Goal: Information Seeking & Learning: Learn about a topic

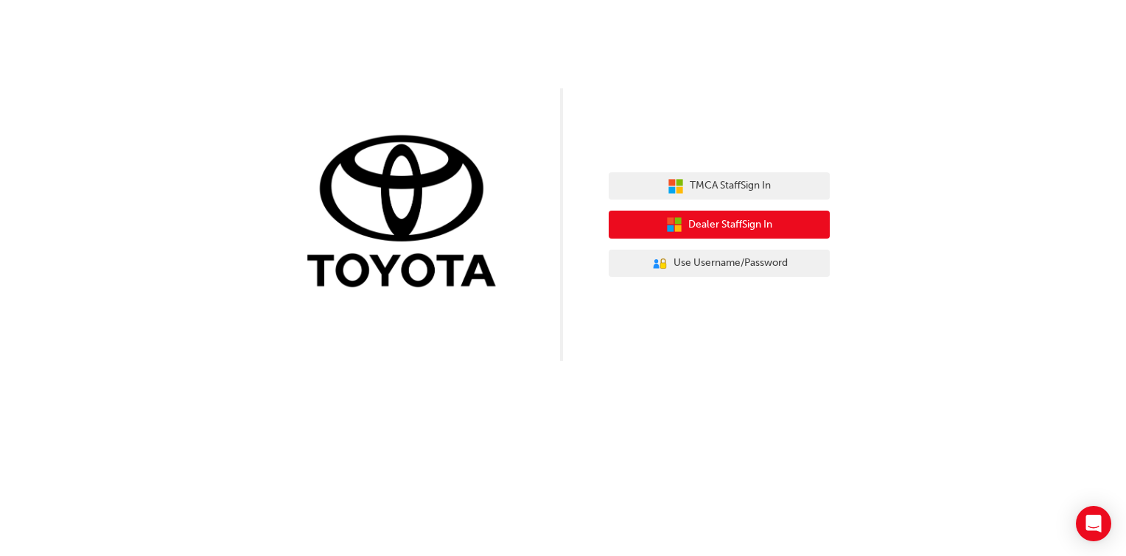
click at [768, 225] on span "Dealer Staff Sign In" at bounding box center [730, 225] width 84 height 17
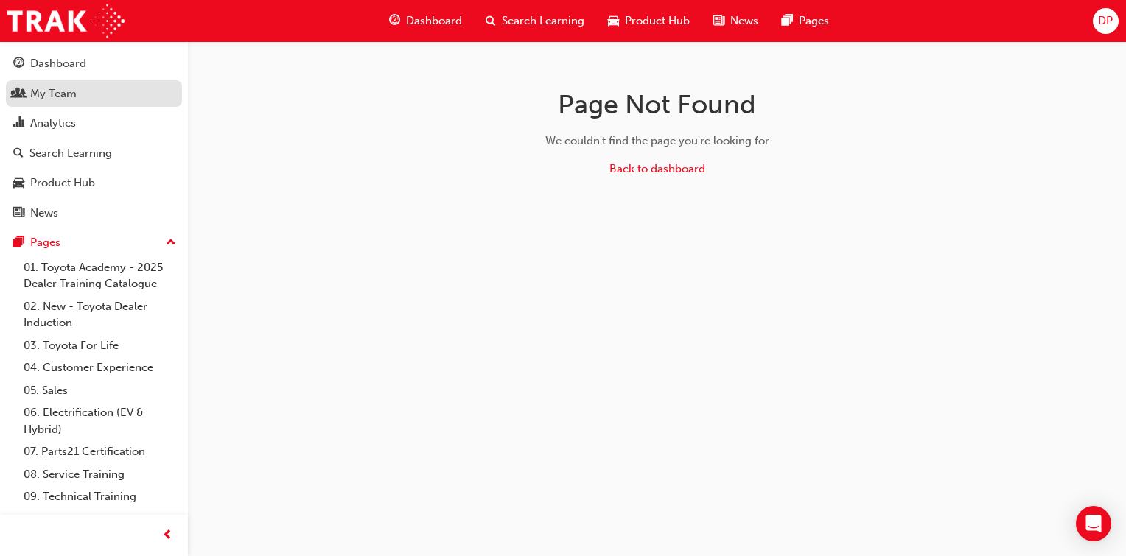
click at [67, 100] on div "My Team" at bounding box center [53, 93] width 46 height 17
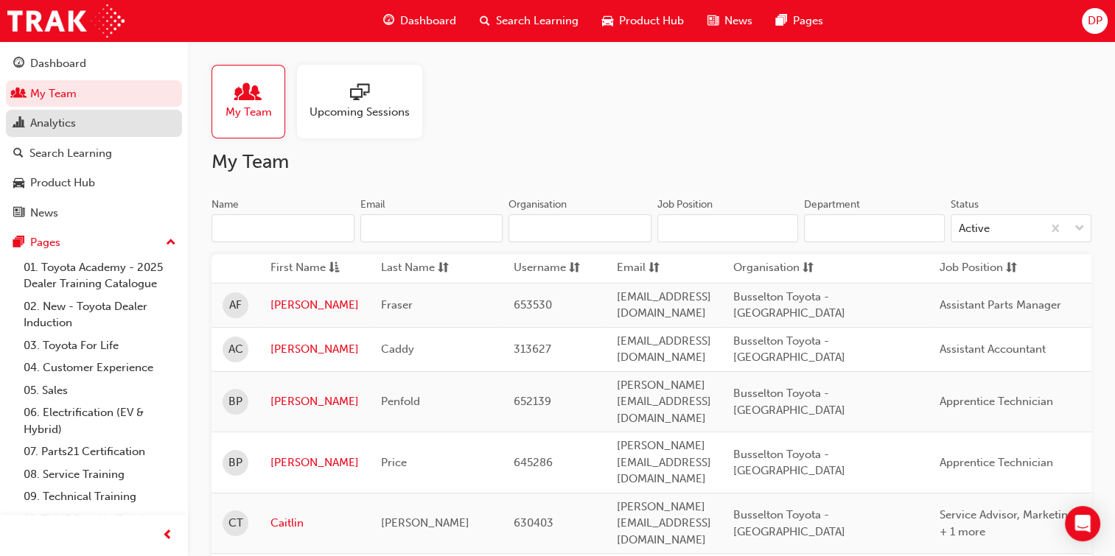
click at [62, 124] on div "Analytics" at bounding box center [53, 123] width 46 height 17
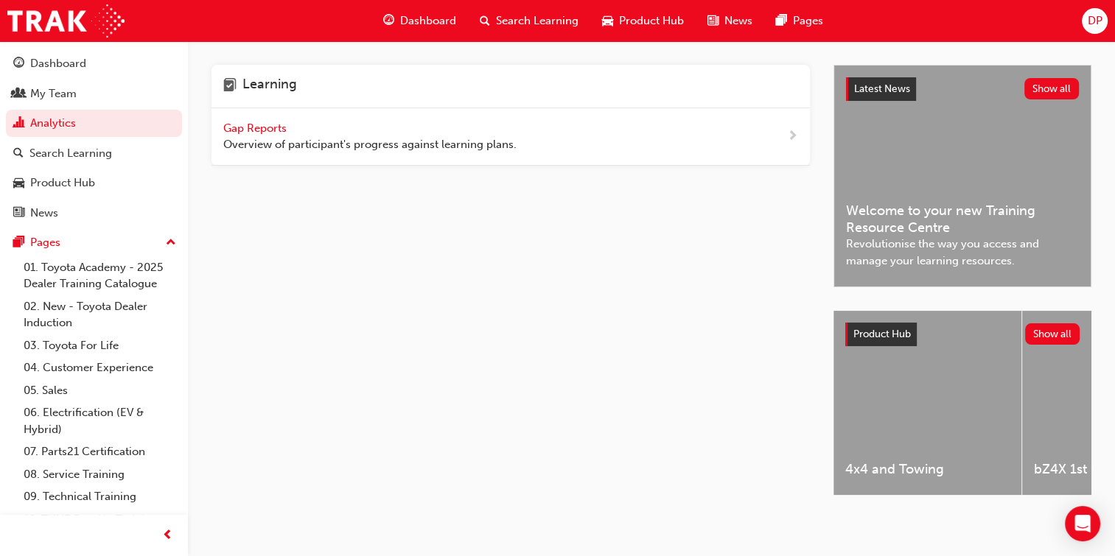
click at [242, 125] on span "Gap Reports" at bounding box center [256, 128] width 66 height 13
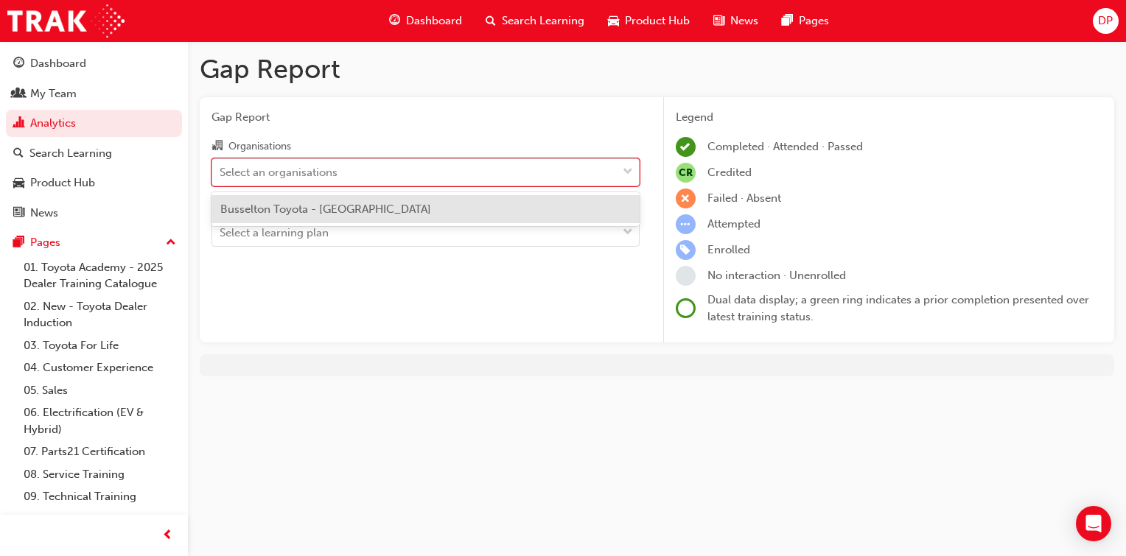
click at [628, 173] on span "down-icon" at bounding box center [627, 172] width 10 height 19
click at [221, 173] on input "Organisations option Busselton Toyota - BUSSELTON focused, 1 of 1. 1 result ava…" at bounding box center [220, 171] width 1 height 13
click at [580, 206] on div "Busselton Toyota - [GEOGRAPHIC_DATA]" at bounding box center [425, 209] width 428 height 29
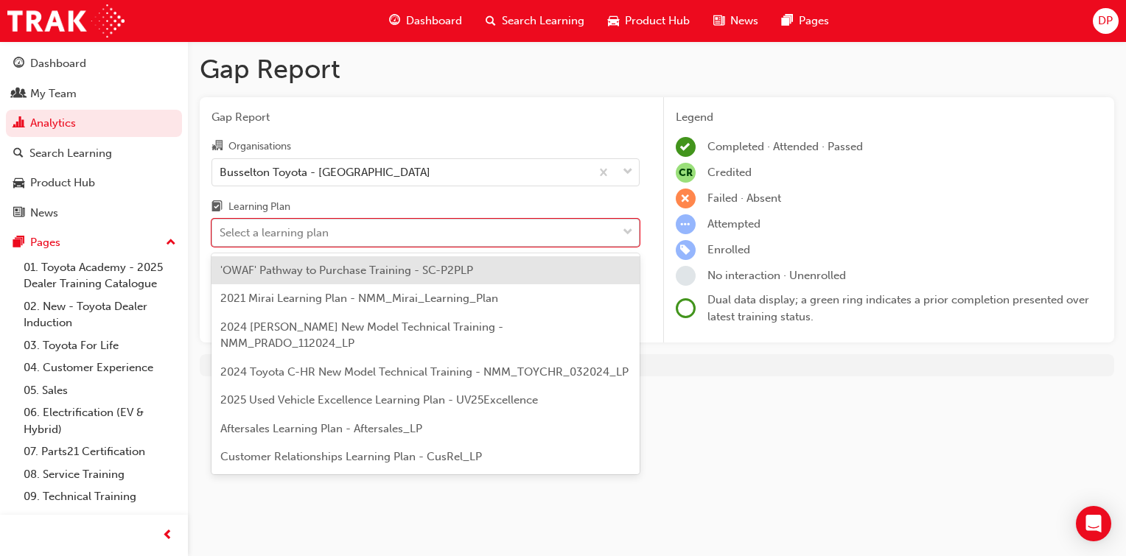
click at [609, 237] on div "Select a learning plan" at bounding box center [414, 233] width 404 height 26
click at [221, 237] on input "Learning Plan option 'OWAF' Pathway to Purchase Training - SC-P2PLP focused, 1 …" at bounding box center [220, 232] width 1 height 13
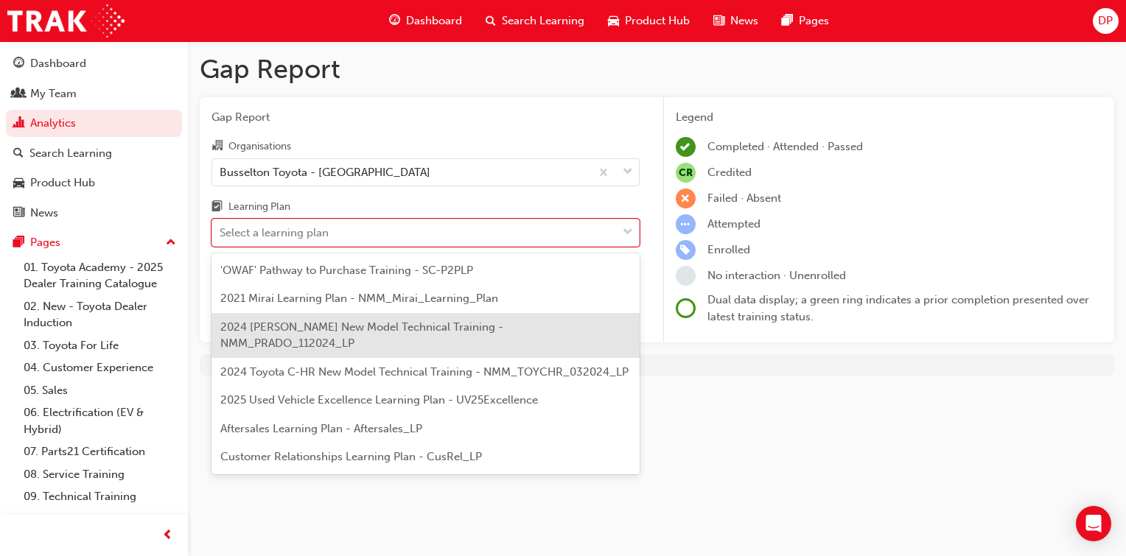
click at [503, 328] on span "2024 [PERSON_NAME] New Model Technical Training - NMM_PRADO_112024_LP" at bounding box center [361, 335] width 283 height 30
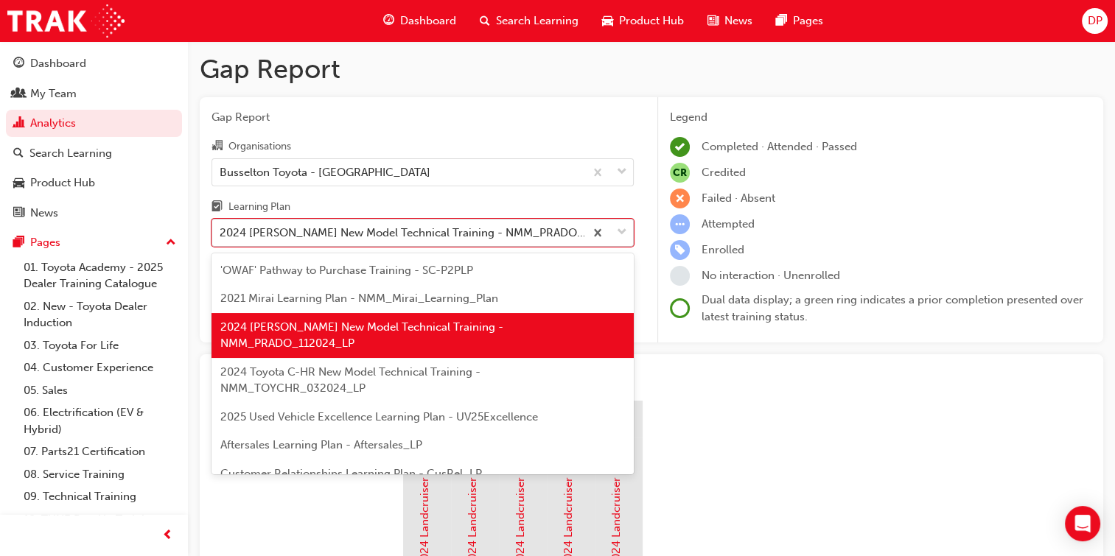
click at [628, 230] on div at bounding box center [608, 233] width 49 height 27
click at [221, 230] on input "Learning Plan option 2024 [PERSON_NAME] New Model Technical Training - NMM_PRAD…" at bounding box center [220, 232] width 1 height 13
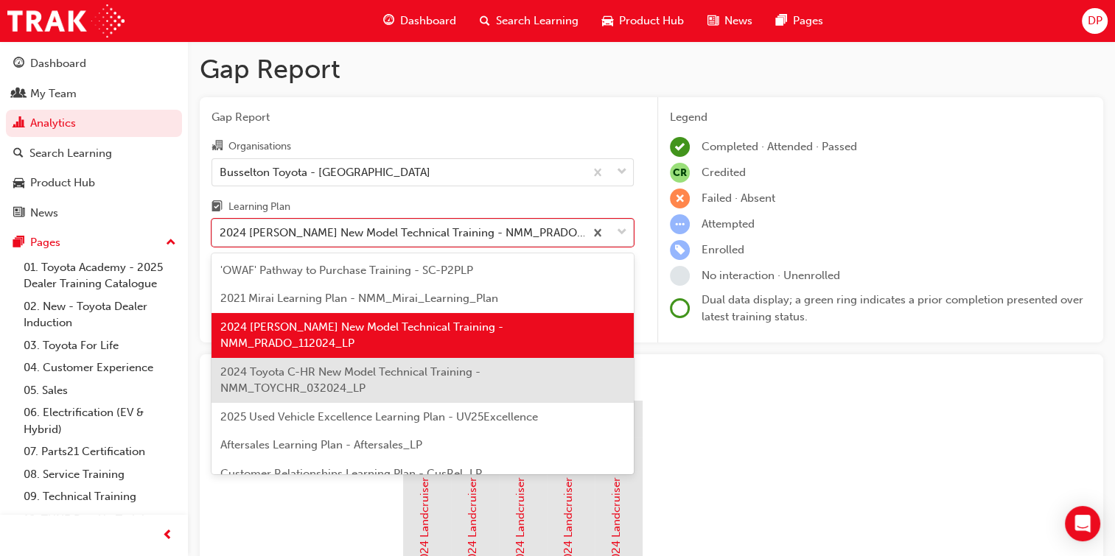
click at [374, 362] on div "2024 Toyota C-HR New Model Technical Training - NMM_TOYCHR_032024_LP" at bounding box center [422, 380] width 422 height 45
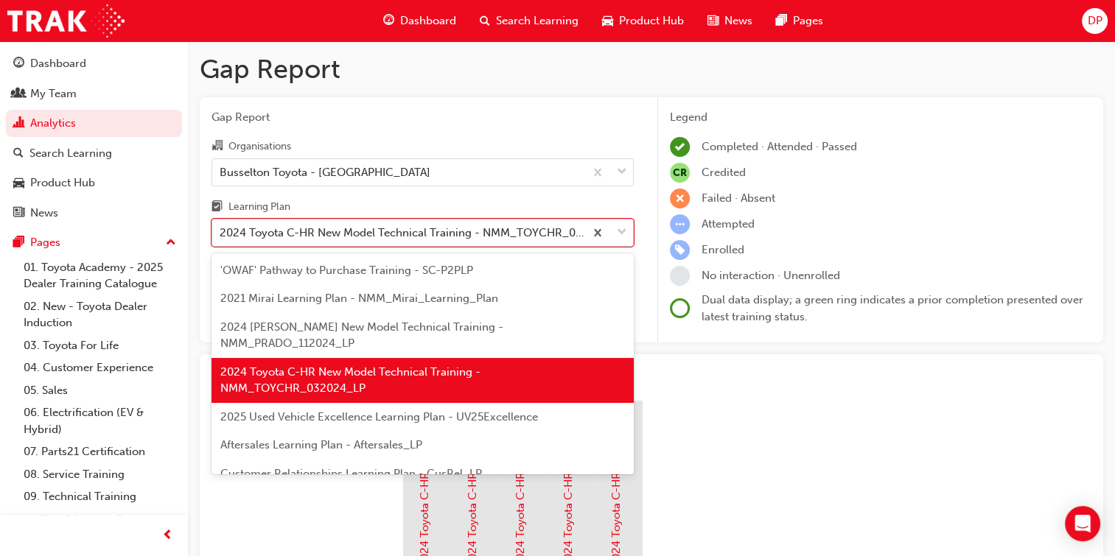
click at [624, 234] on span "down-icon" at bounding box center [622, 232] width 10 height 19
click at [221, 234] on input "Learning Plan option 2024 Toyota C-HR New Model Technical Training - NMM_TOYCHR…" at bounding box center [220, 232] width 1 height 13
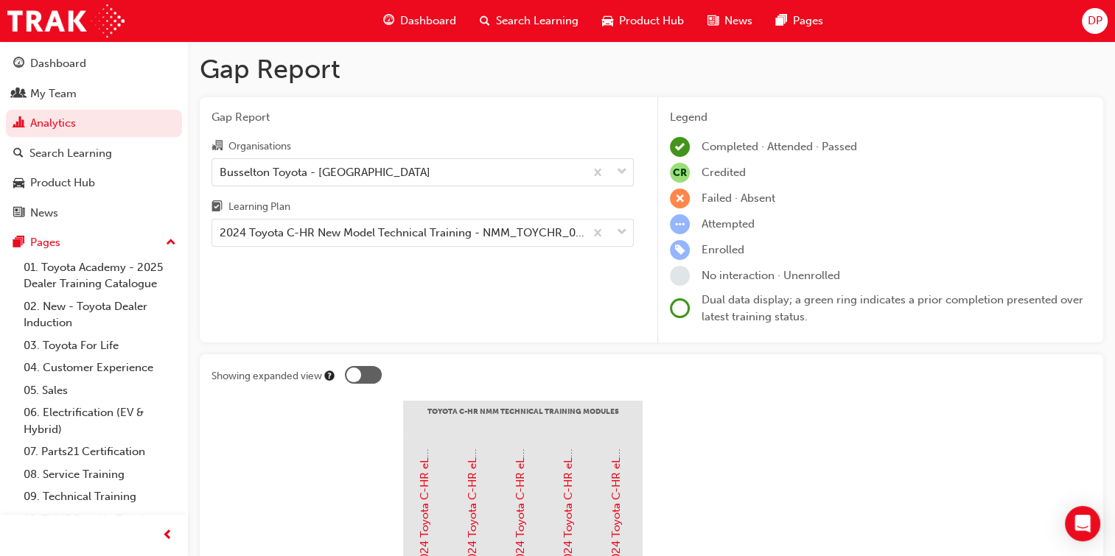
click at [511, 27] on span "Search Learning" at bounding box center [537, 21] width 83 height 17
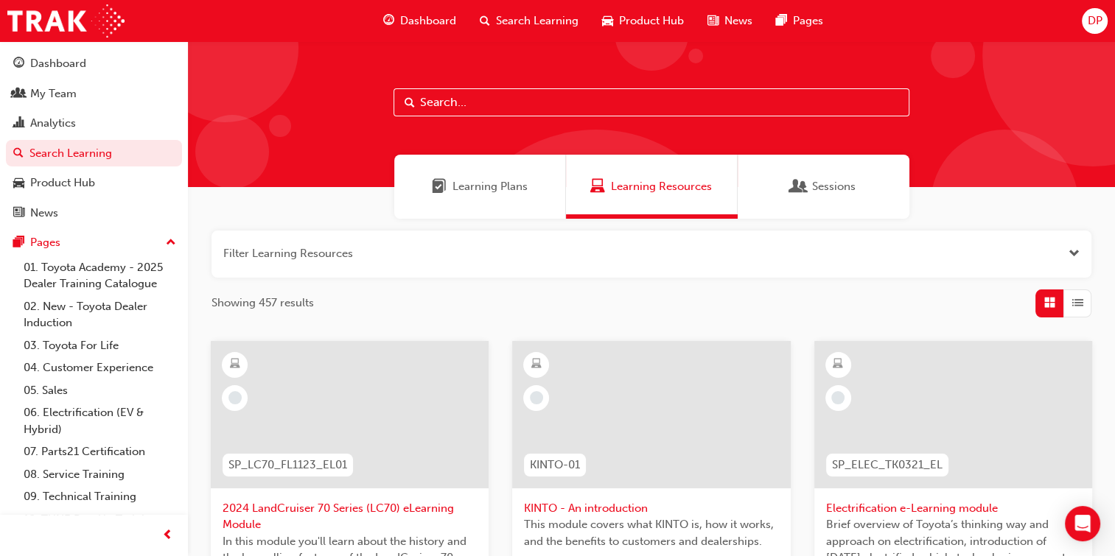
scroll to position [4, 0]
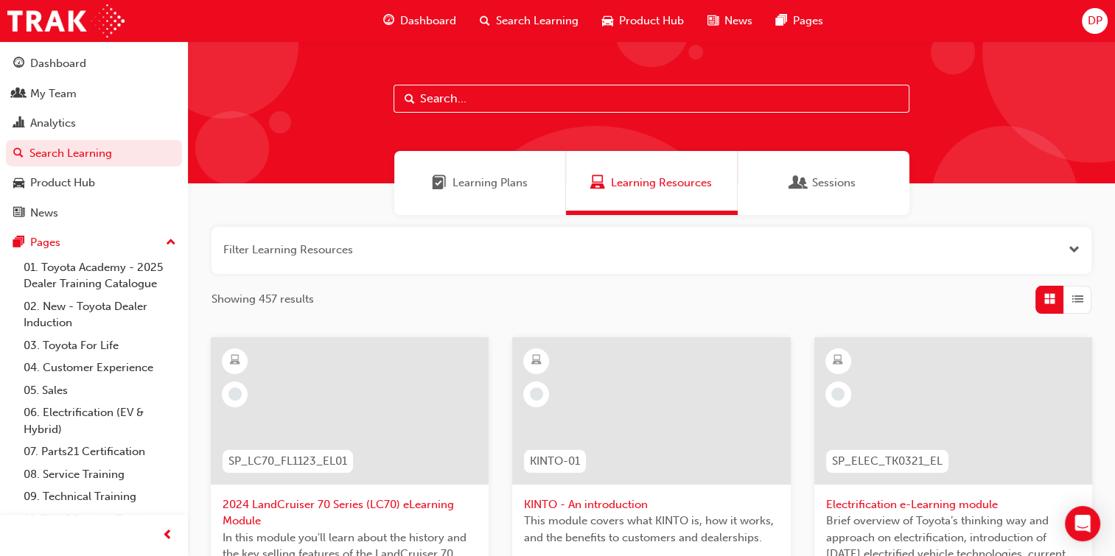
click at [466, 100] on input "text" at bounding box center [651, 99] width 516 height 28
type input "tundra"
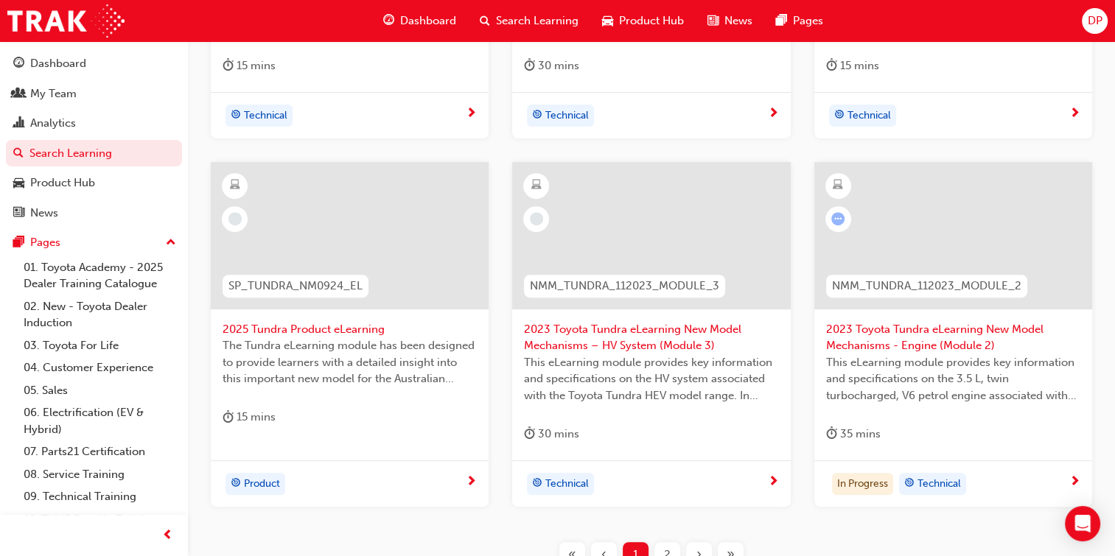
scroll to position [564, 0]
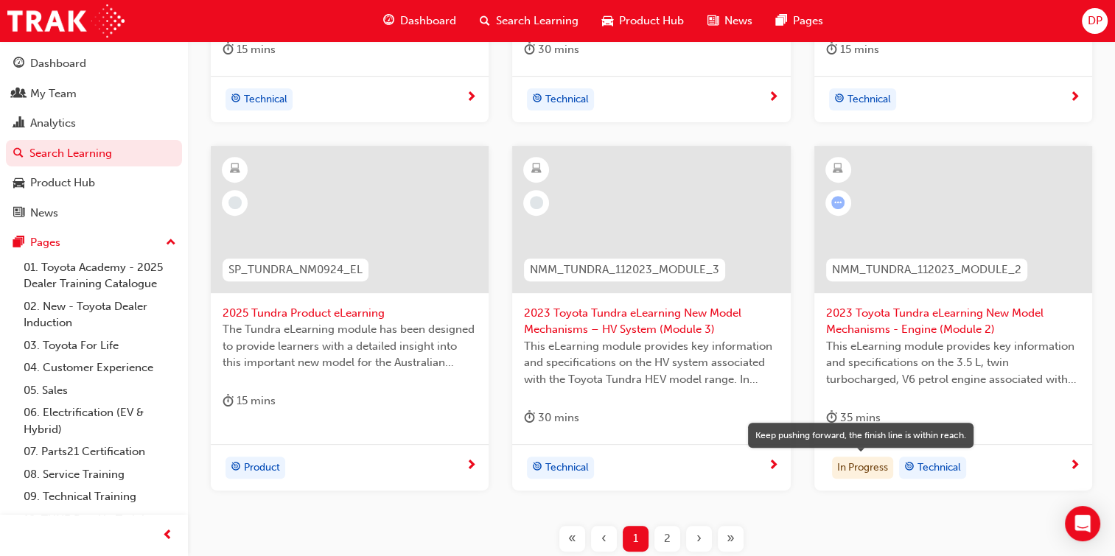
click at [866, 468] on div "In Progress" at bounding box center [862, 468] width 61 height 22
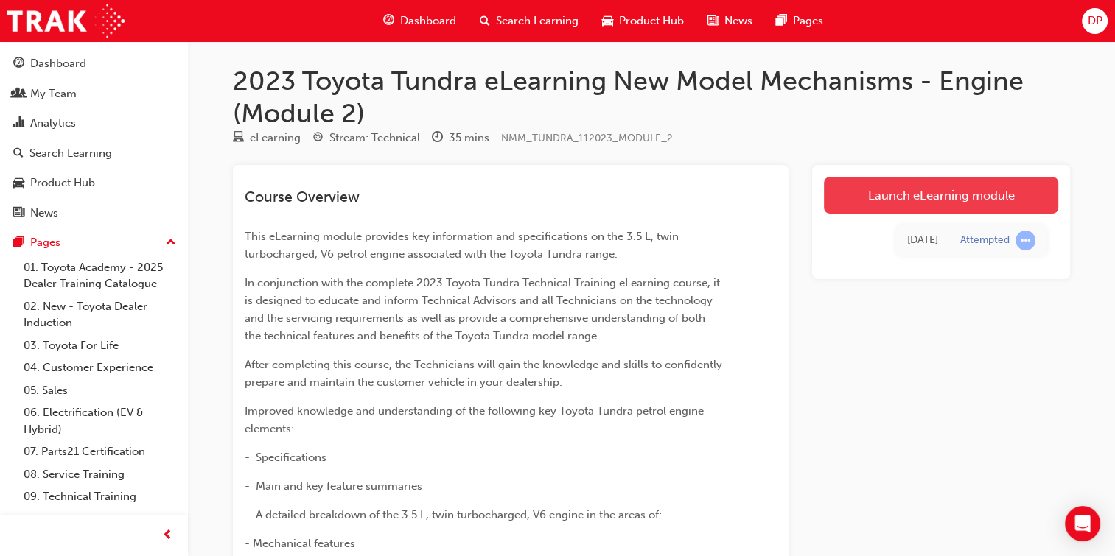
click at [934, 194] on link "Launch eLearning module" at bounding box center [941, 195] width 234 height 37
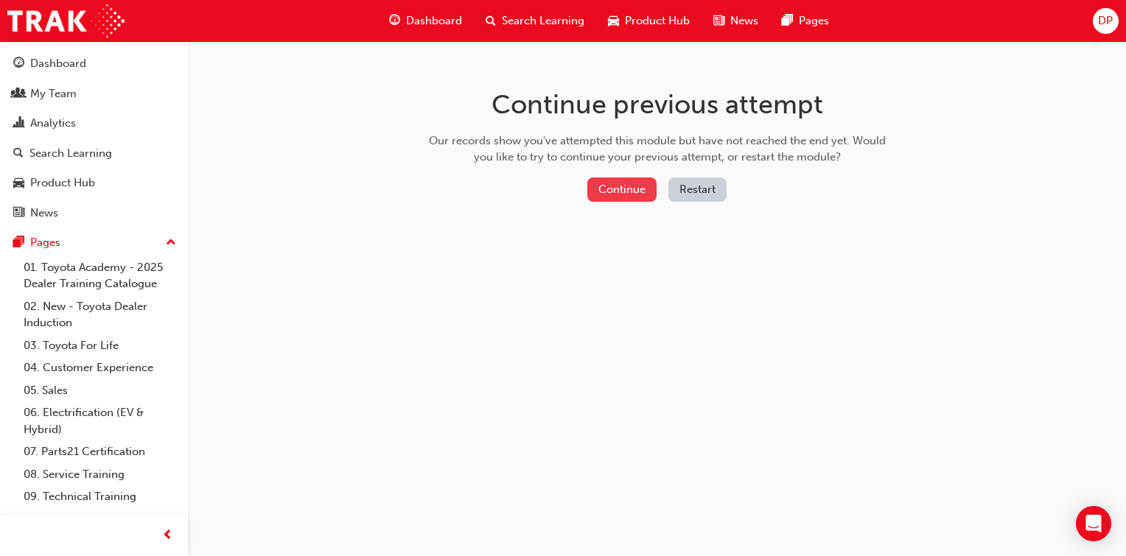
click at [636, 187] on button "Continue" at bounding box center [621, 190] width 69 height 24
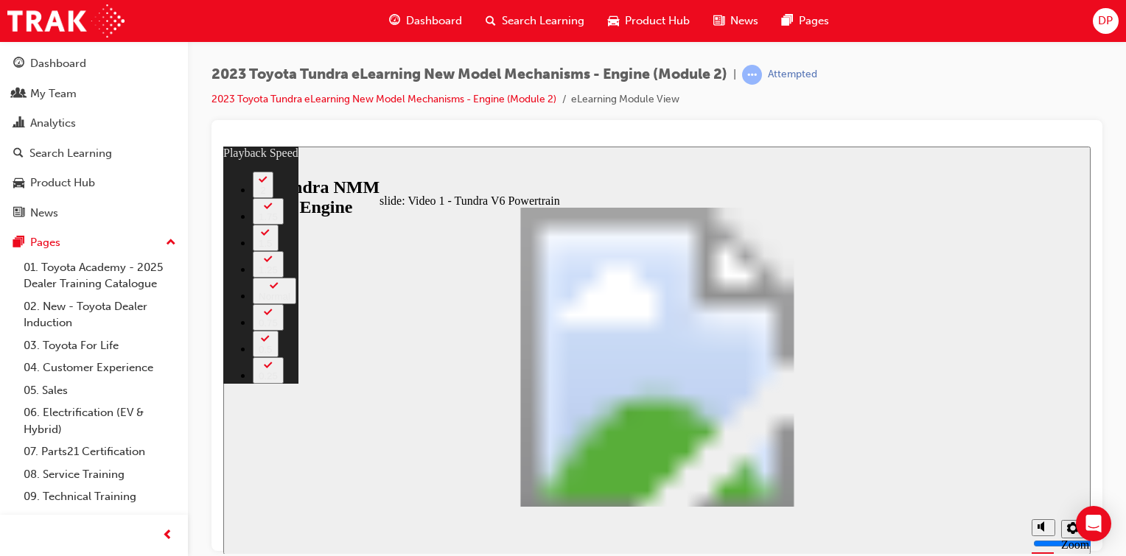
type input "199"
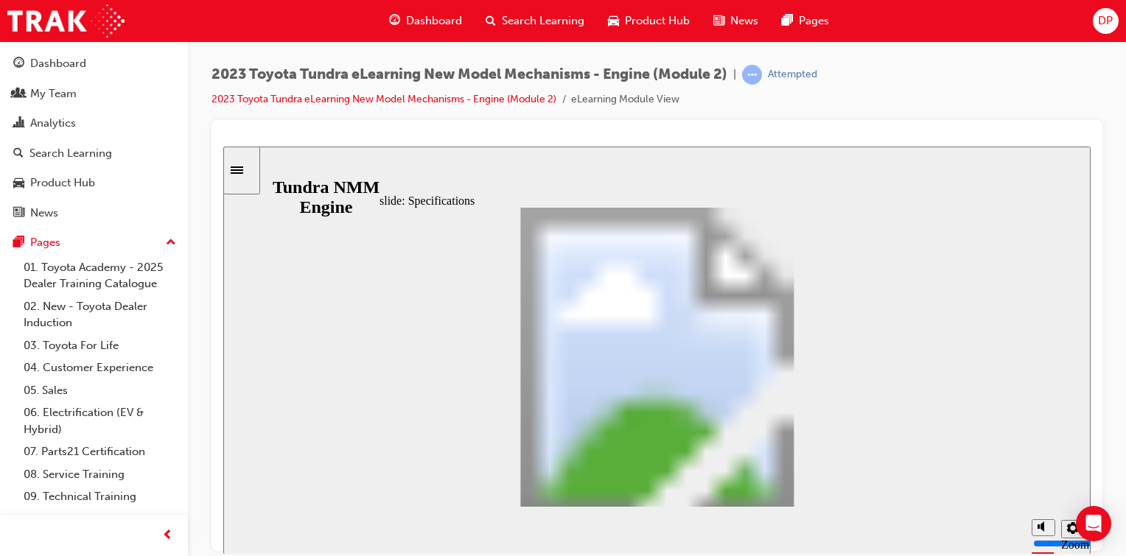
scroll to position [197, 0]
drag, startPoint x: 818, startPoint y: 340, endPoint x: 809, endPoint y: 439, distance: 99.2
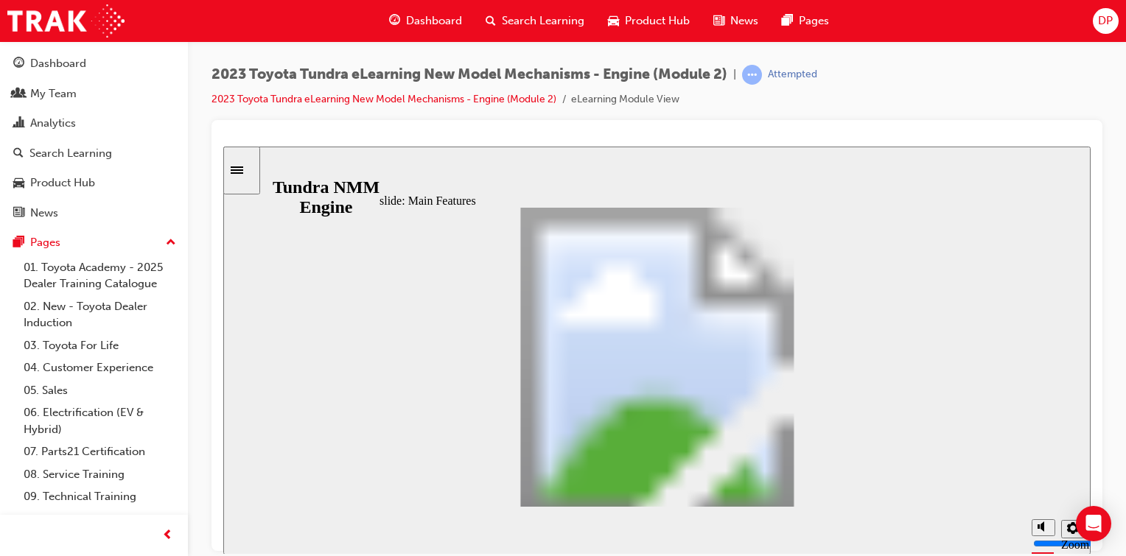
scroll to position [107, 0]
drag, startPoint x: 819, startPoint y: 304, endPoint x: 818, endPoint y: 323, distance: 19.2
drag, startPoint x: 818, startPoint y: 323, endPoint x: 821, endPoint y: 395, distance: 72.3
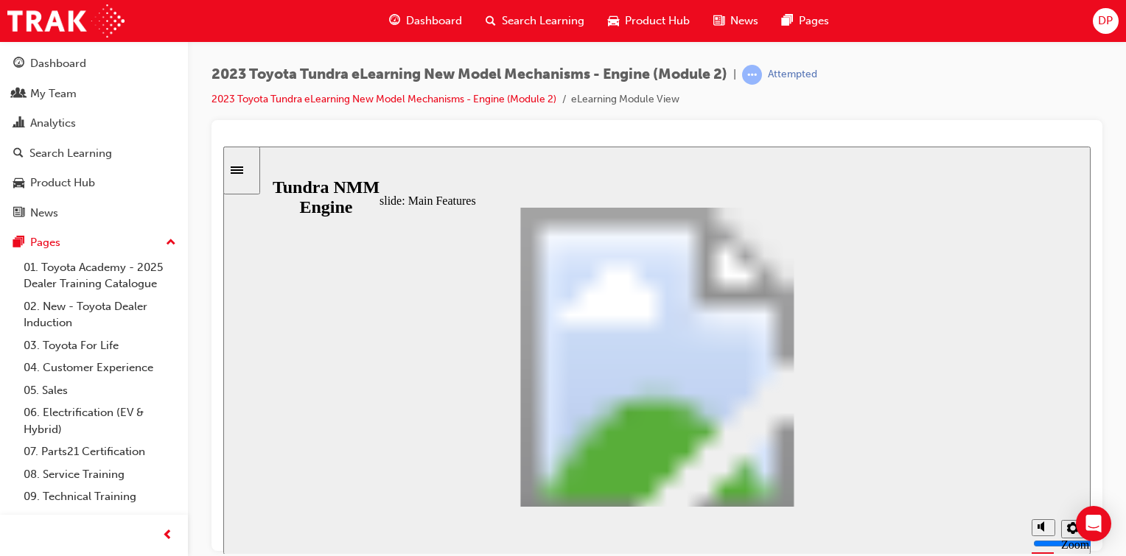
drag, startPoint x: 821, startPoint y: 395, endPoint x: 822, endPoint y: 438, distance: 42.8
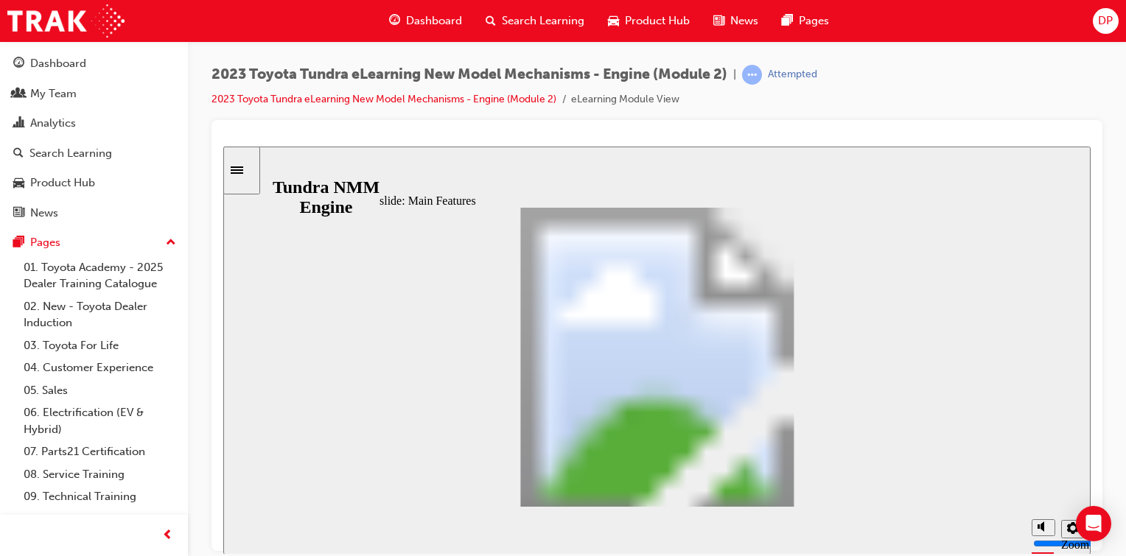
drag, startPoint x: 819, startPoint y: 435, endPoint x: 819, endPoint y: 449, distance: 14.7
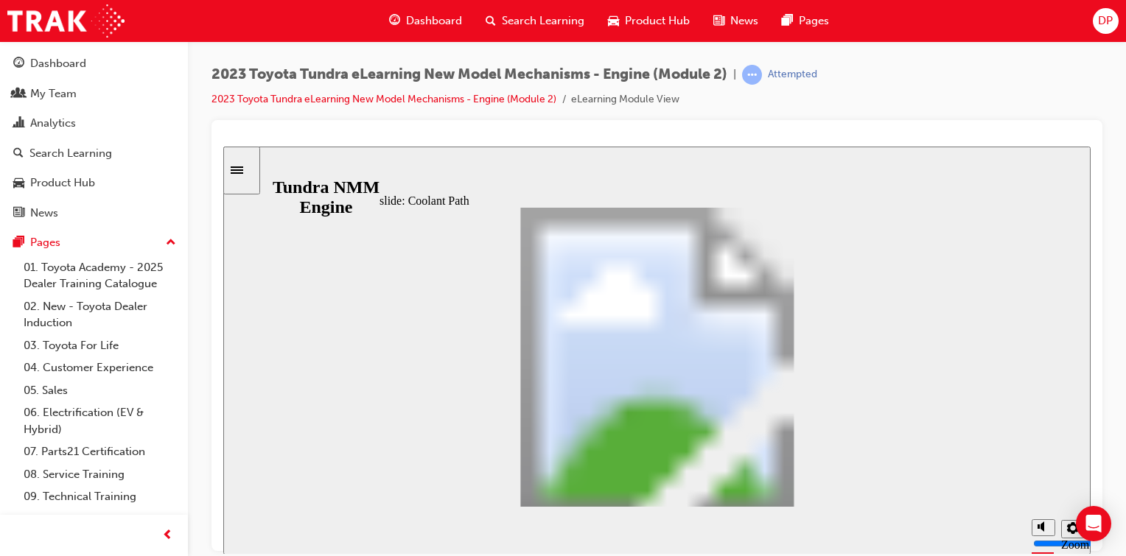
drag, startPoint x: 622, startPoint y: 438, endPoint x: 792, endPoint y: 485, distance: 176.1
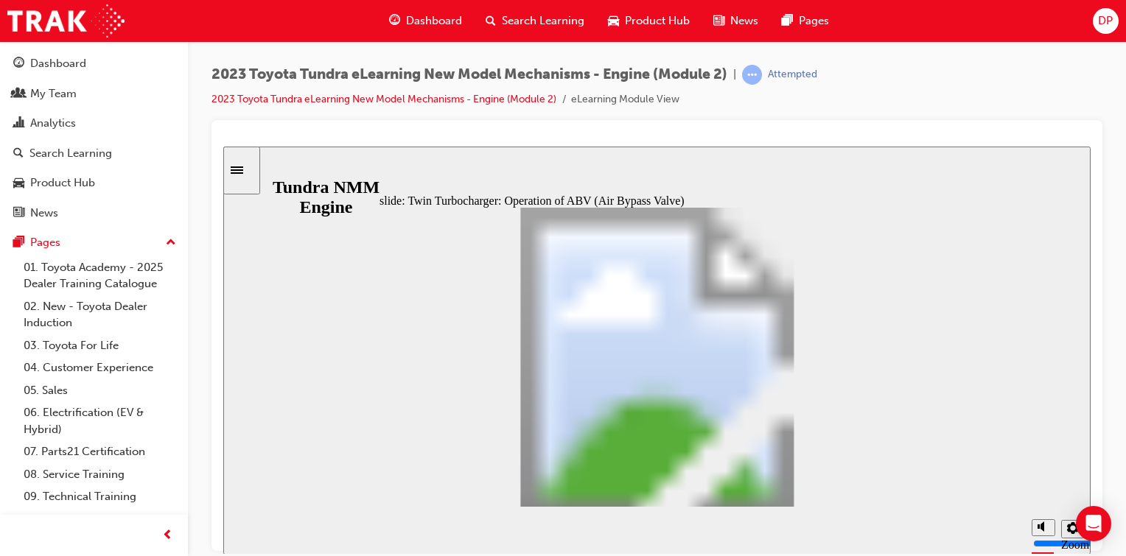
drag, startPoint x: 846, startPoint y: 376, endPoint x: 834, endPoint y: 470, distance: 95.0
drag, startPoint x: 518, startPoint y: 283, endPoint x: 522, endPoint y: 292, distance: 10.3
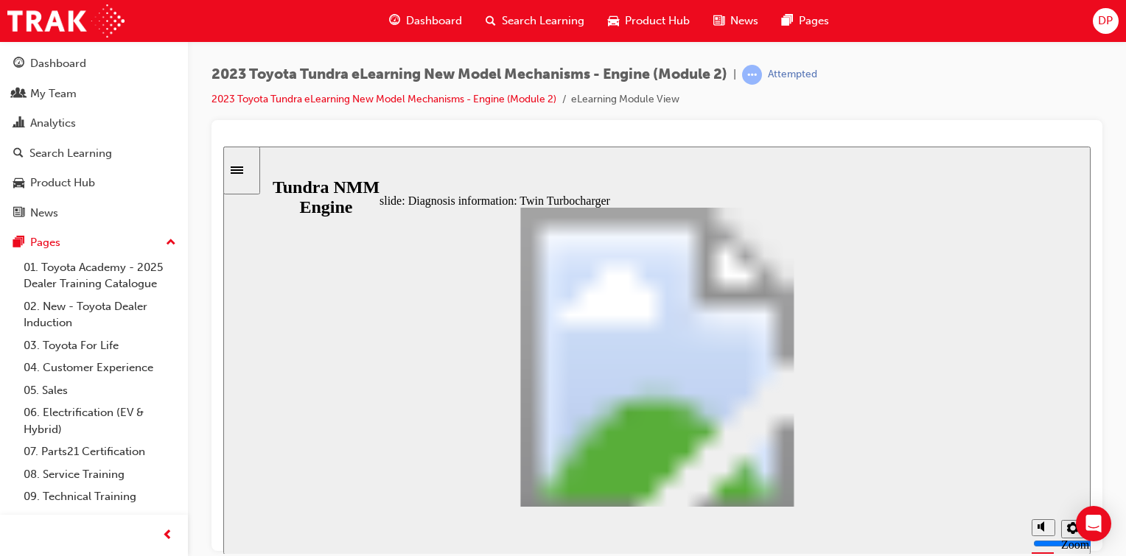
drag, startPoint x: 837, startPoint y: 341, endPoint x: 819, endPoint y: 452, distance: 112.6
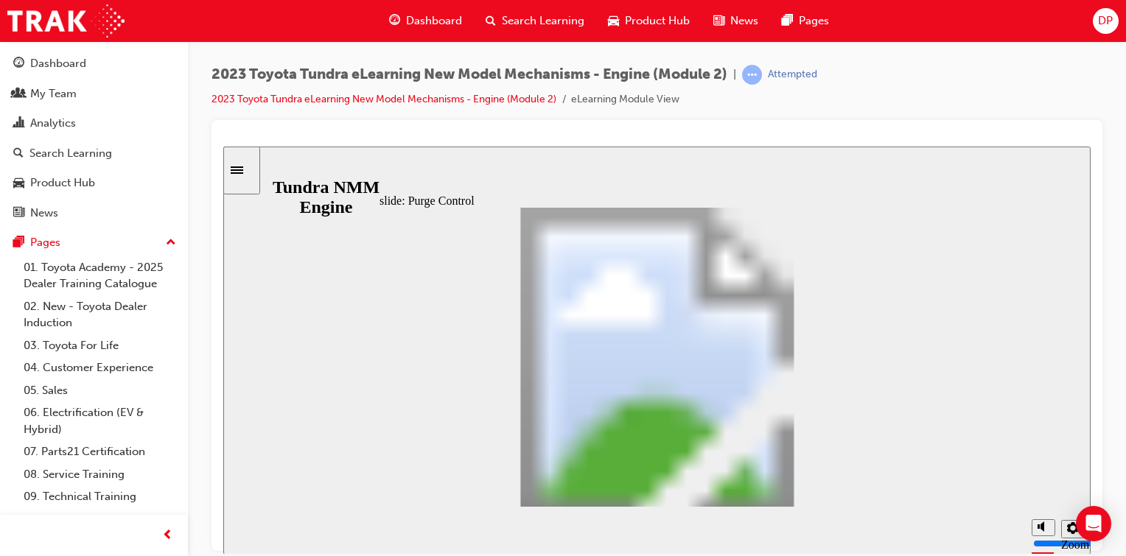
drag, startPoint x: 583, startPoint y: 347, endPoint x: 578, endPoint y: 407, distance: 60.6
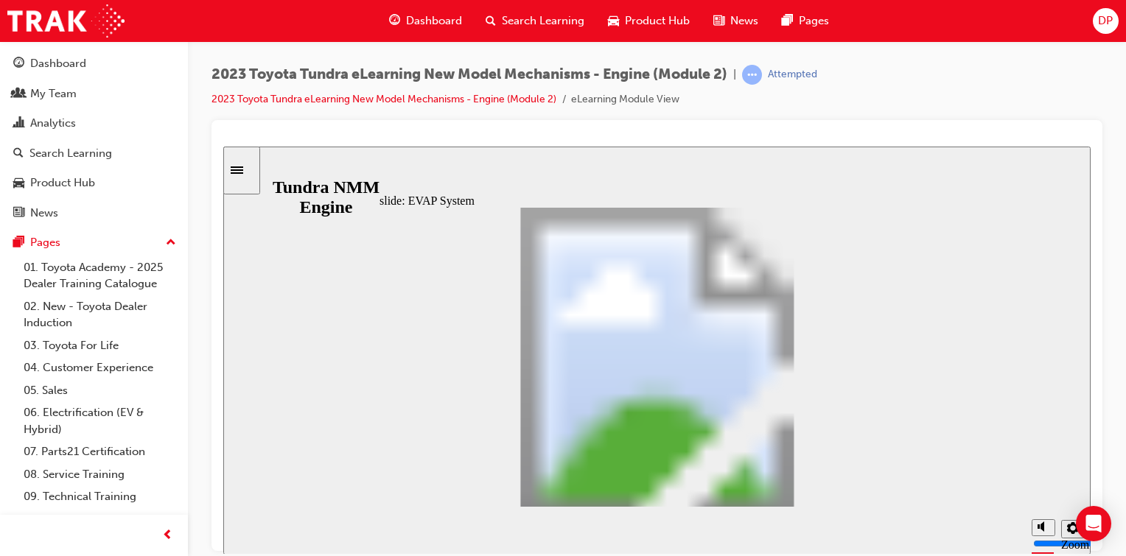
drag, startPoint x: 581, startPoint y: 392, endPoint x: 580, endPoint y: 414, distance: 22.1
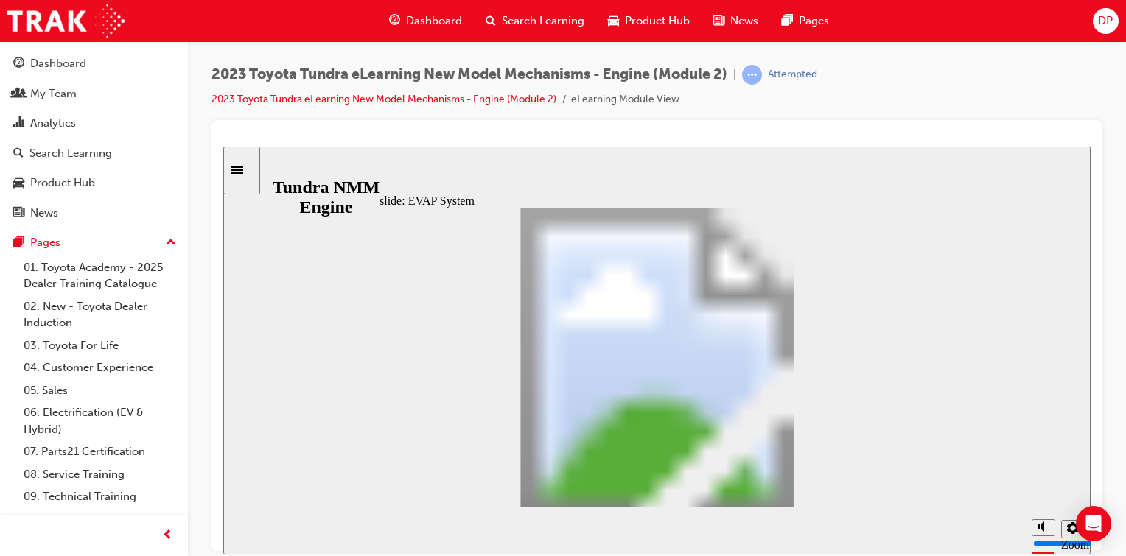
drag, startPoint x: 583, startPoint y: 411, endPoint x: 583, endPoint y: 426, distance: 14.7
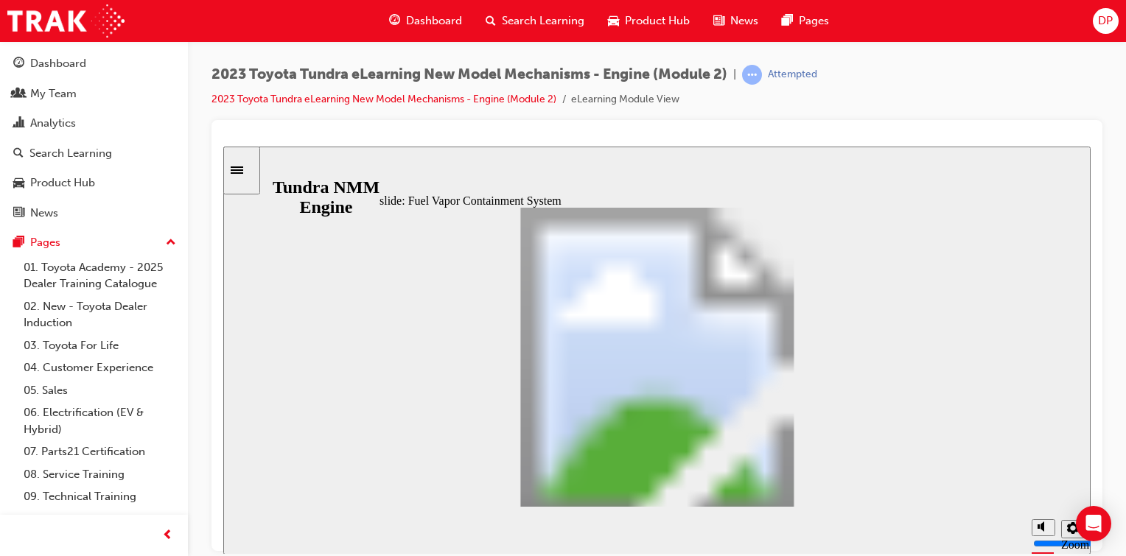
drag, startPoint x: 681, startPoint y: 482, endPoint x: 730, endPoint y: 478, distance: 49.5
type input "4"
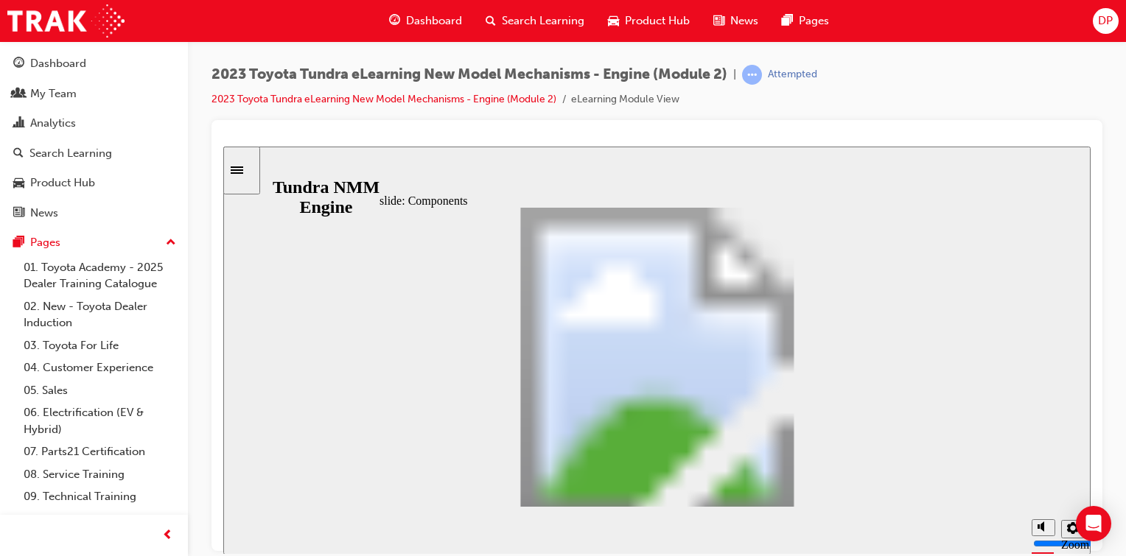
type input "3"
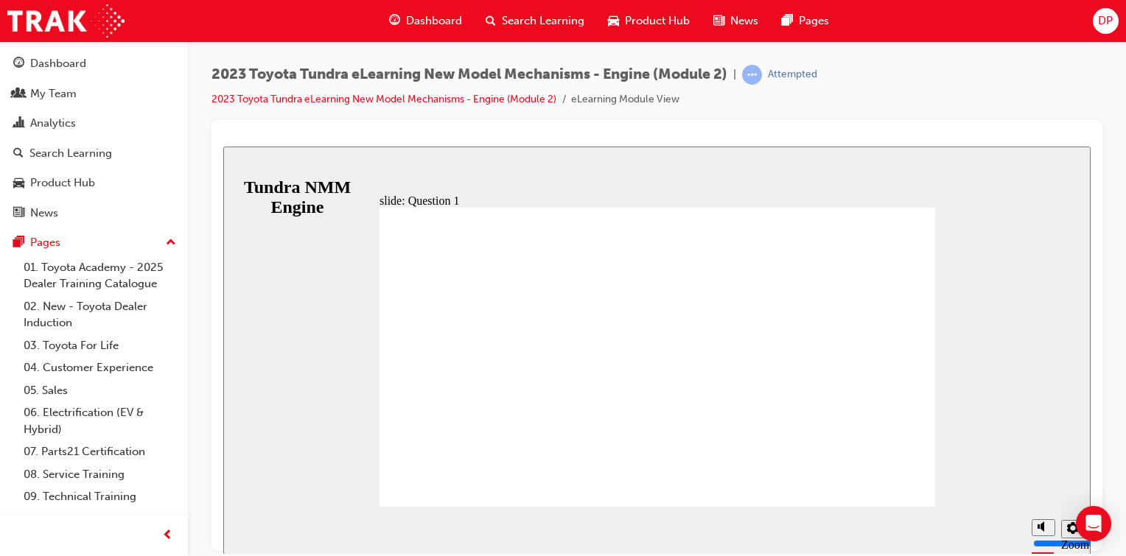
radio input "true"
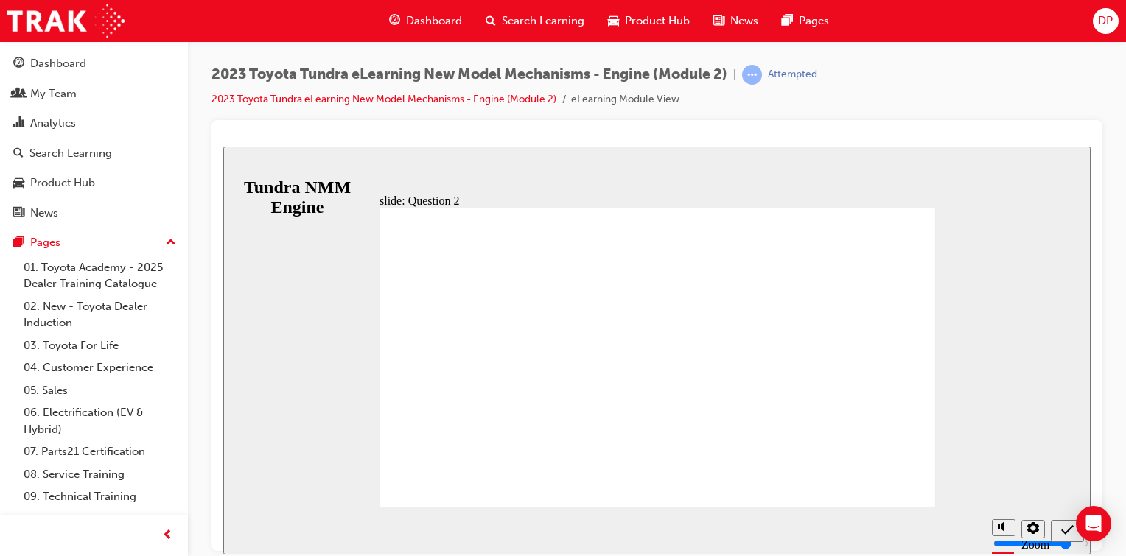
radio input "true"
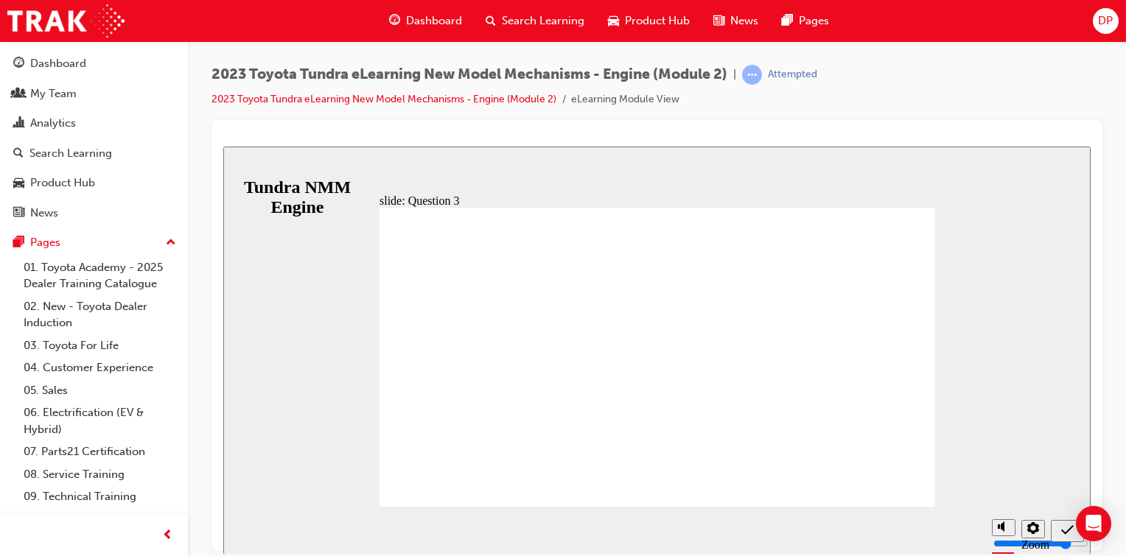
radio input "true"
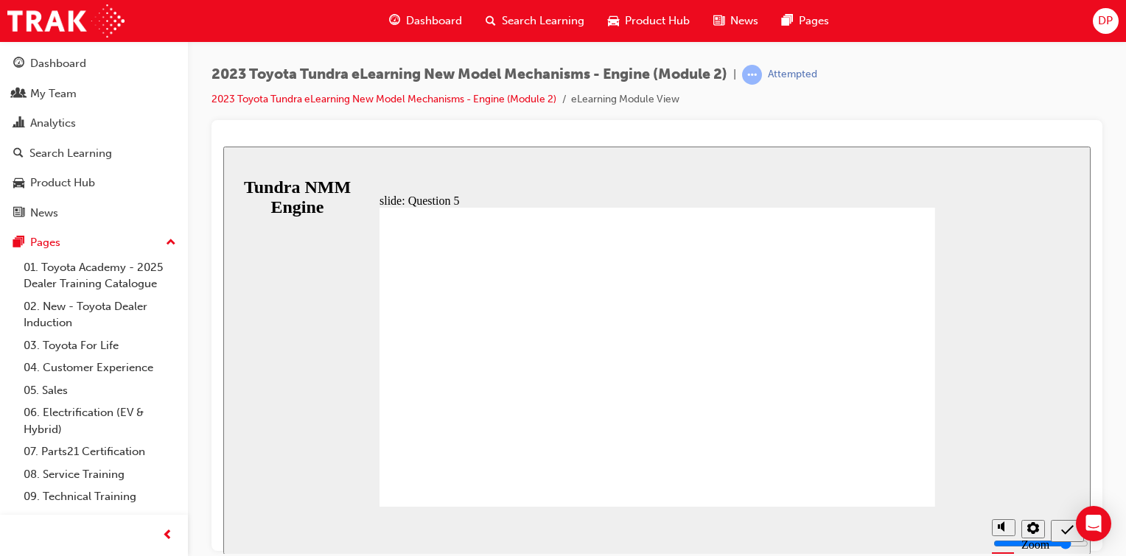
radio input "true"
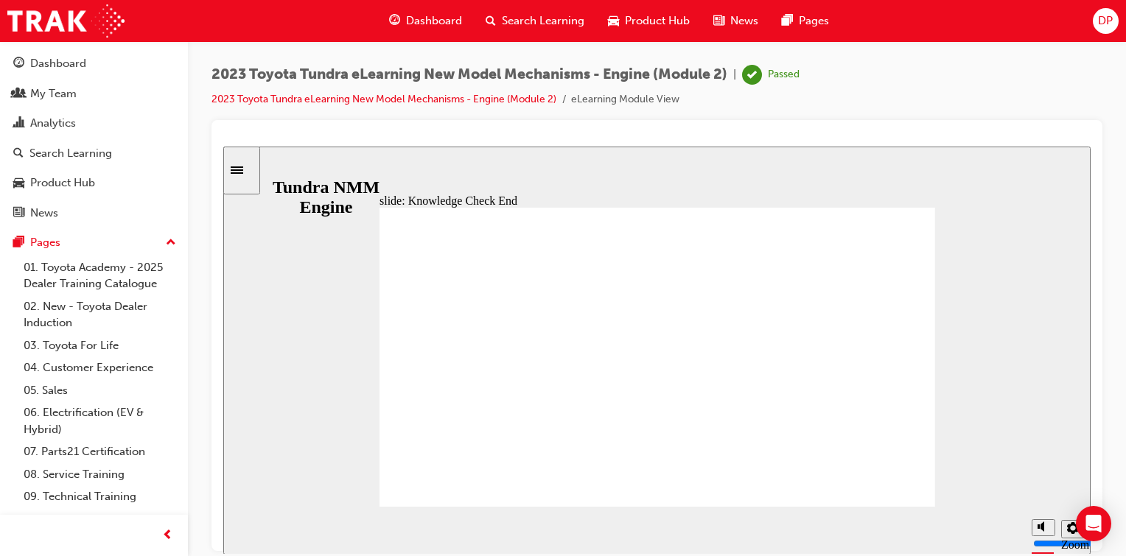
click at [448, 97] on link "2023 Toyota Tundra eLearning New Model Mechanisms - Engine (Module 2)" at bounding box center [383, 99] width 345 height 13
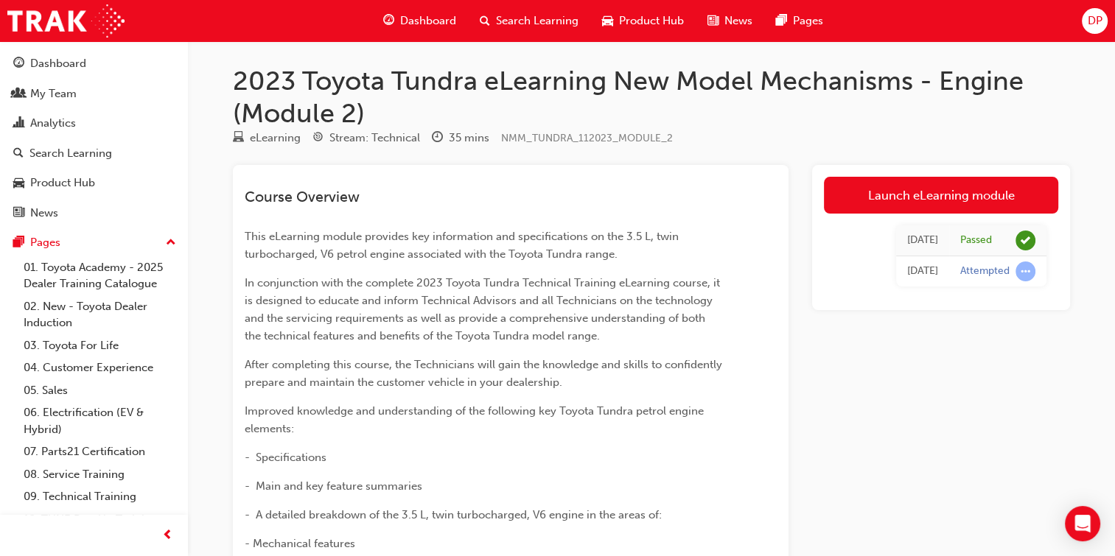
click at [520, 21] on span "Search Learning" at bounding box center [537, 21] width 83 height 17
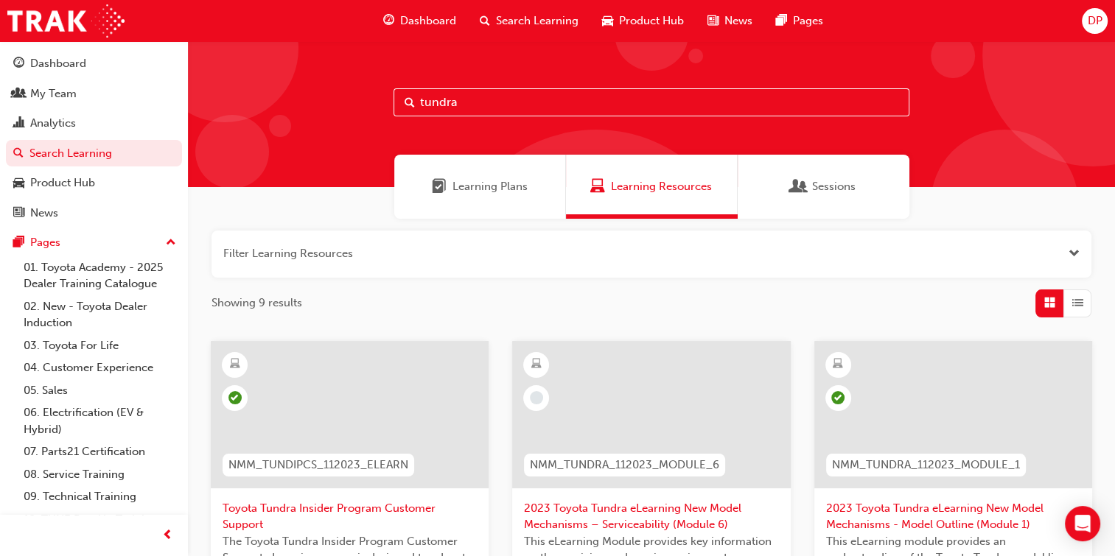
click at [485, 108] on input "tundra" at bounding box center [651, 102] width 516 height 28
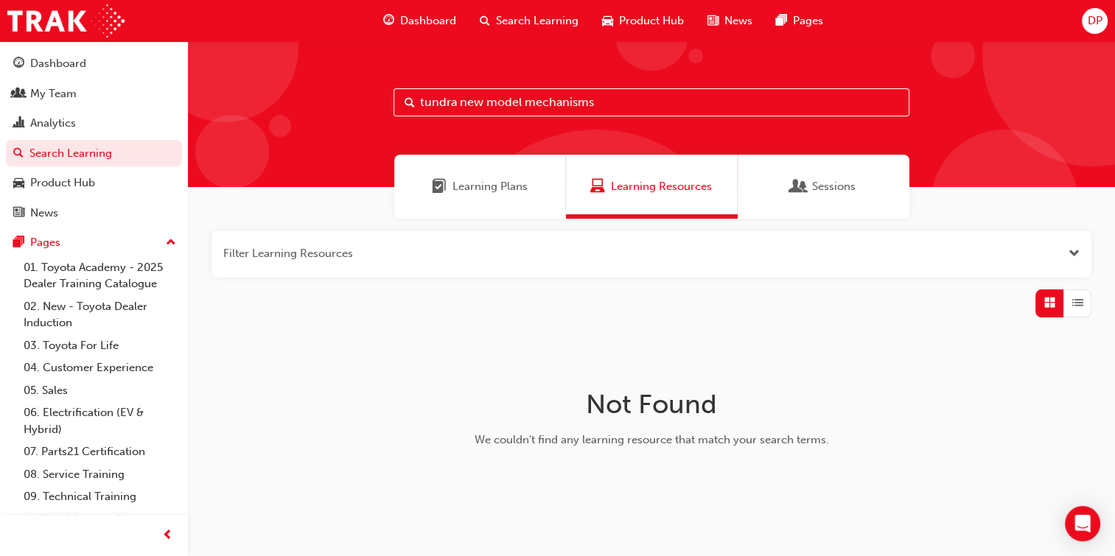
drag, startPoint x: 614, startPoint y: 100, endPoint x: 524, endPoint y: 104, distance: 90.7
click at [524, 104] on input "tundra new model mechanisms" at bounding box center [651, 102] width 516 height 28
click at [569, 100] on input "tundra new model" at bounding box center [651, 102] width 516 height 28
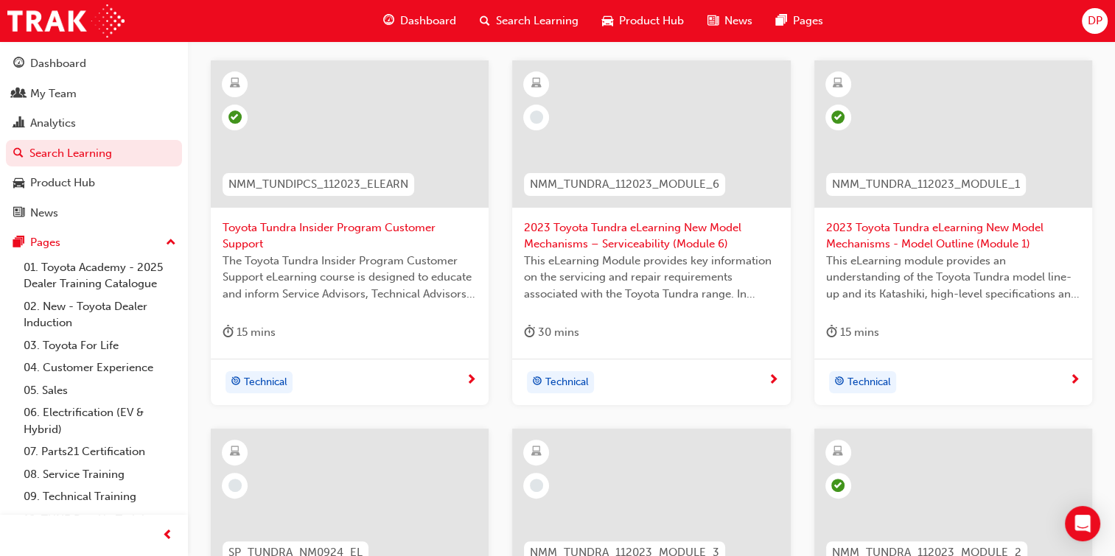
scroll to position [277, 0]
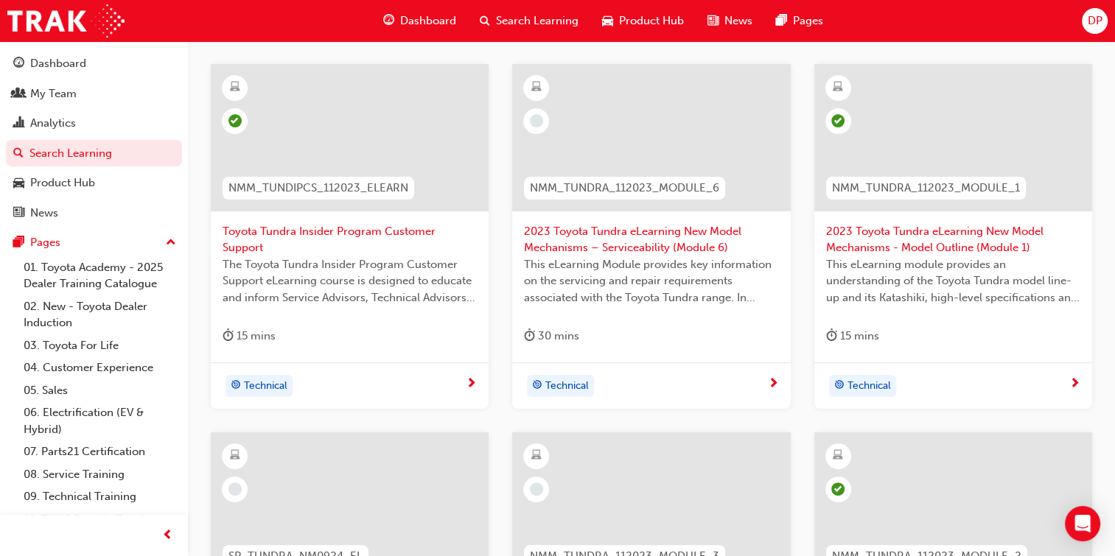
type input "tundra"
click at [950, 236] on span "2023 Toyota Tundra eLearning New Model Mechanisms - Model Outline (Module 1)" at bounding box center [953, 239] width 254 height 33
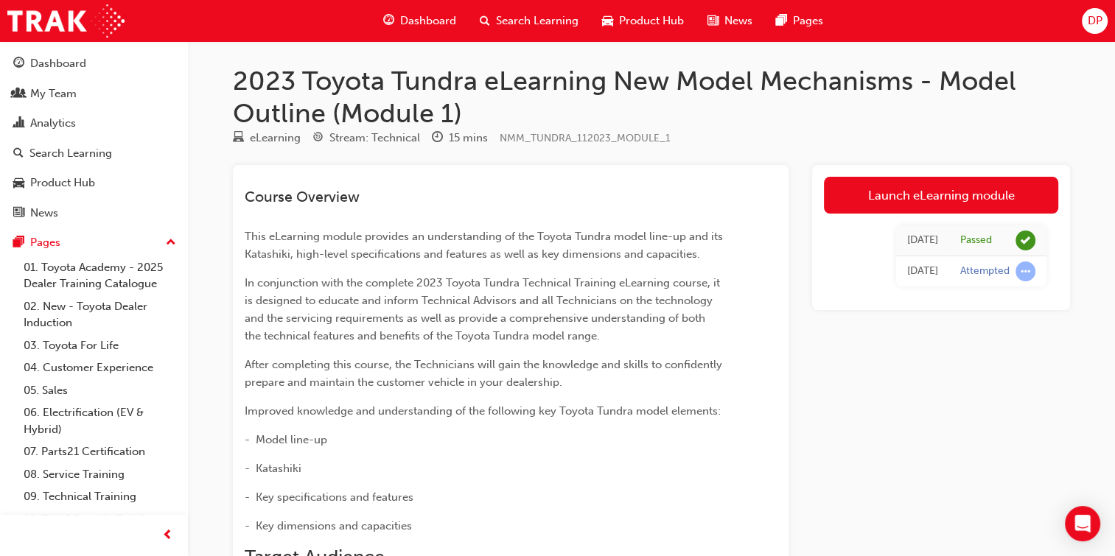
click at [519, 25] on span "Search Learning" at bounding box center [537, 21] width 83 height 17
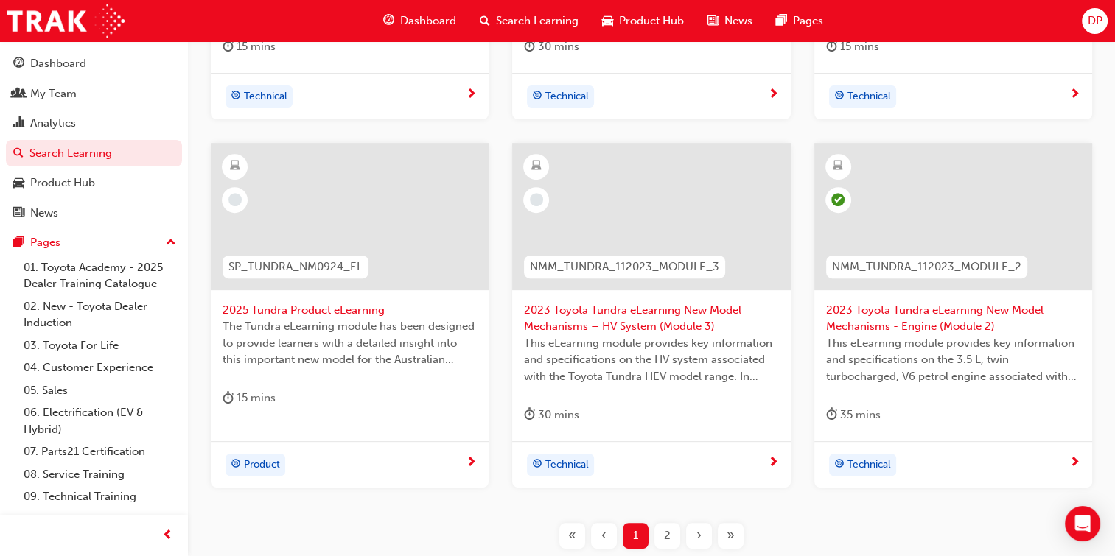
drag, startPoint x: 510, startPoint y: 2, endPoint x: 511, endPoint y: 13, distance: 10.3
click at [511, 13] on div "Dashboard Search Learning Product Hub News Pages" at bounding box center [602, 21] width 475 height 42
click at [511, 13] on span "Search Learning" at bounding box center [537, 21] width 83 height 17
click at [533, 15] on span "Search Learning" at bounding box center [537, 21] width 83 height 17
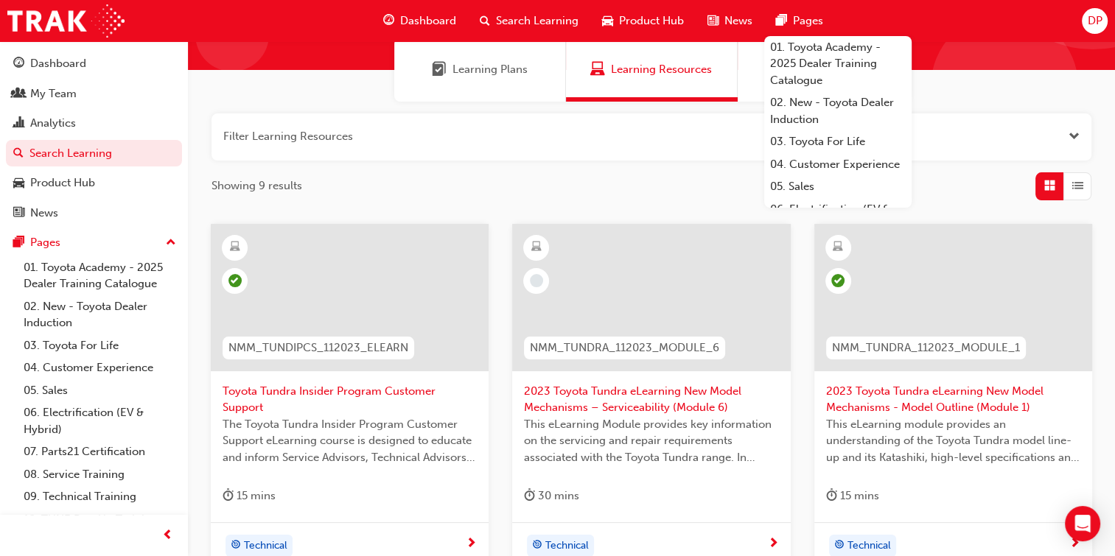
scroll to position [115, 0]
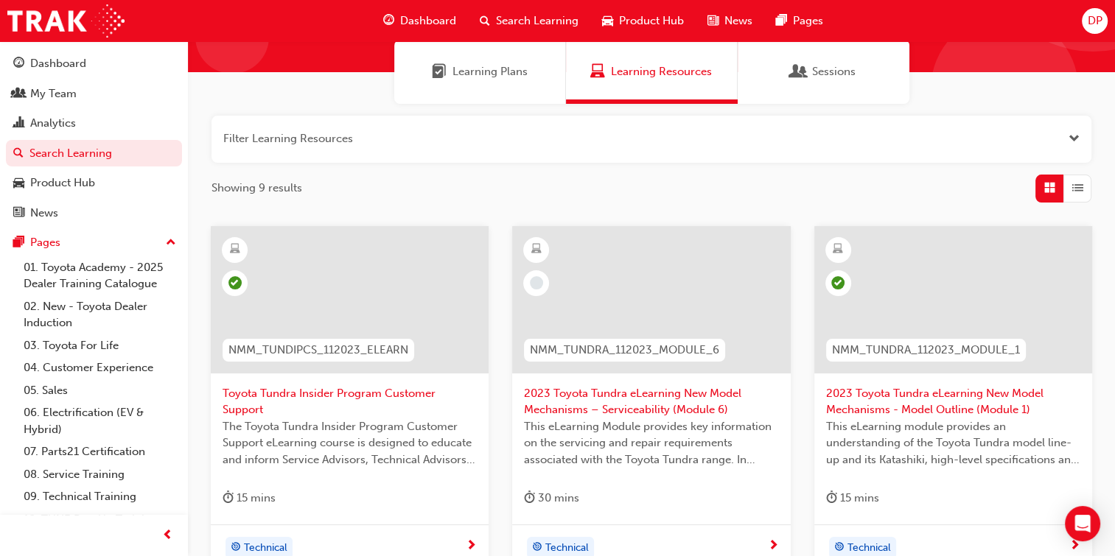
click at [916, 125] on button "button" at bounding box center [651, 139] width 880 height 47
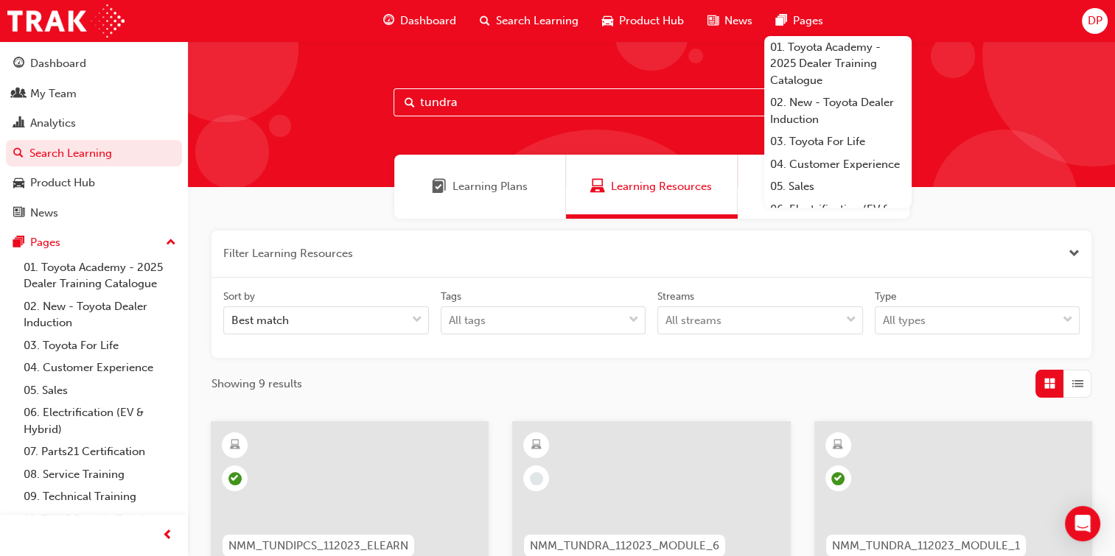
drag, startPoint x: 471, startPoint y: 98, endPoint x: 386, endPoint y: 113, distance: 86.7
click at [386, 113] on div "tundra" at bounding box center [651, 114] width 927 height 146
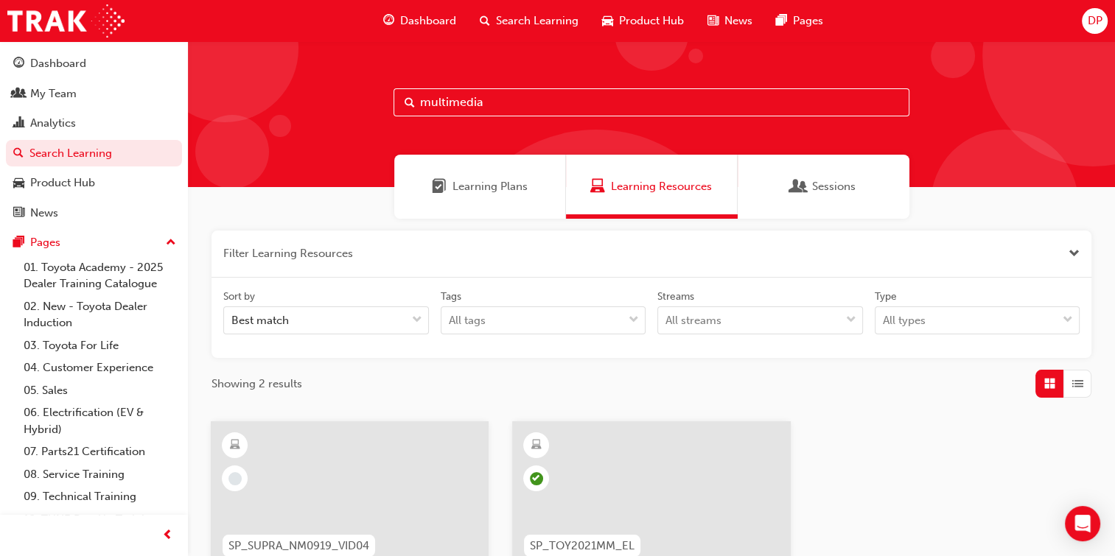
drag, startPoint x: 504, startPoint y: 103, endPoint x: 362, endPoint y: 113, distance: 142.5
click at [362, 113] on div "multimedia" at bounding box center [651, 114] width 927 height 146
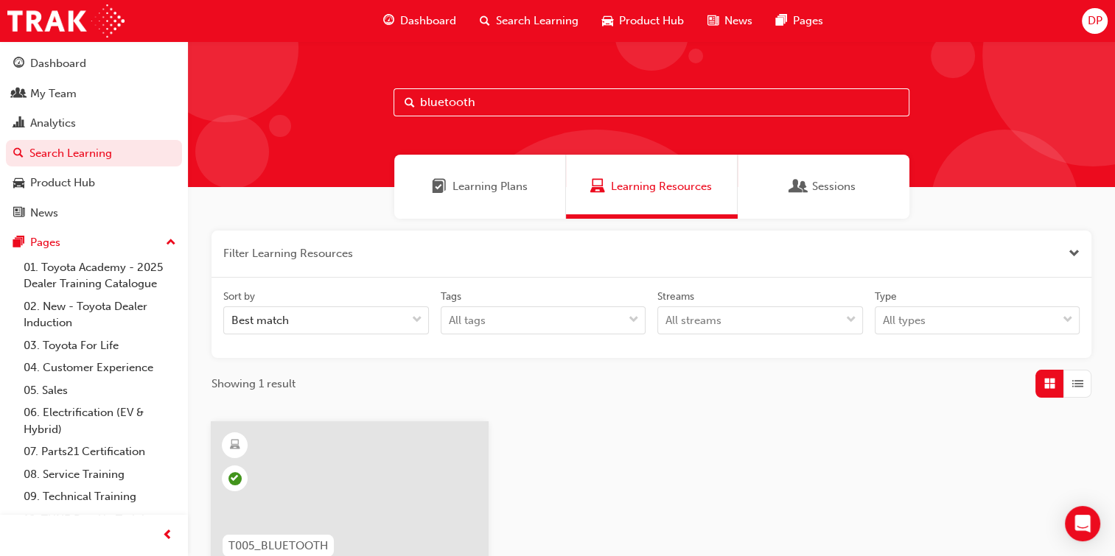
type input "bluetooth"
click at [635, 18] on span "Product Hub" at bounding box center [651, 21] width 65 height 17
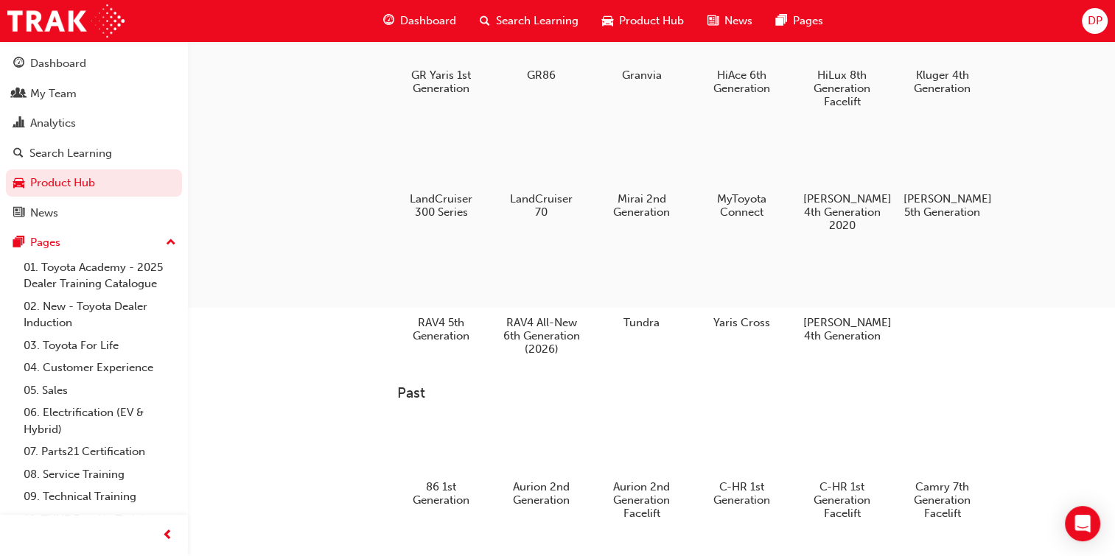
scroll to position [338, 0]
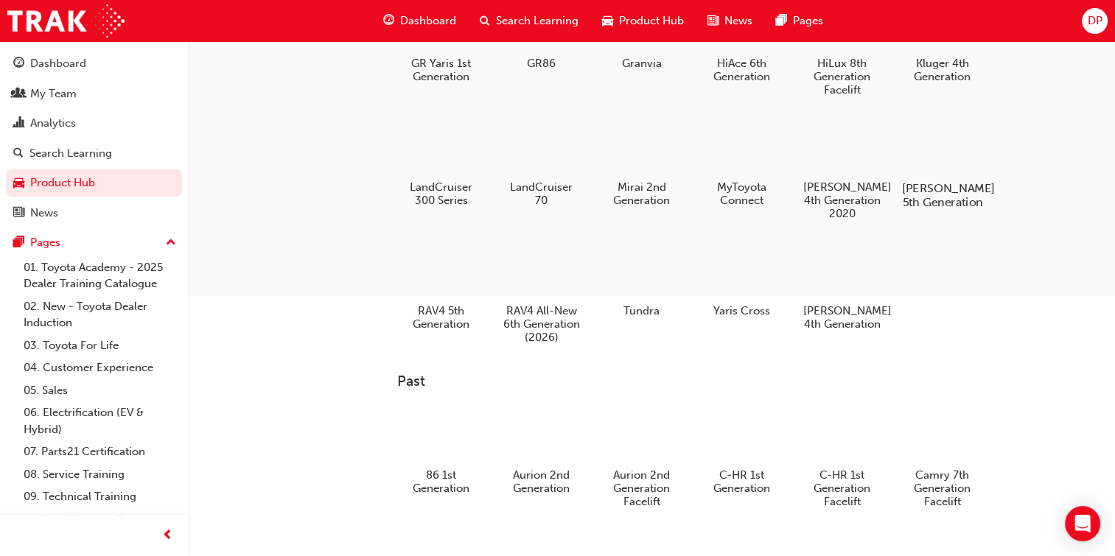
click at [943, 206] on h5 "[PERSON_NAME] 5th Generation" at bounding box center [942, 195] width 82 height 28
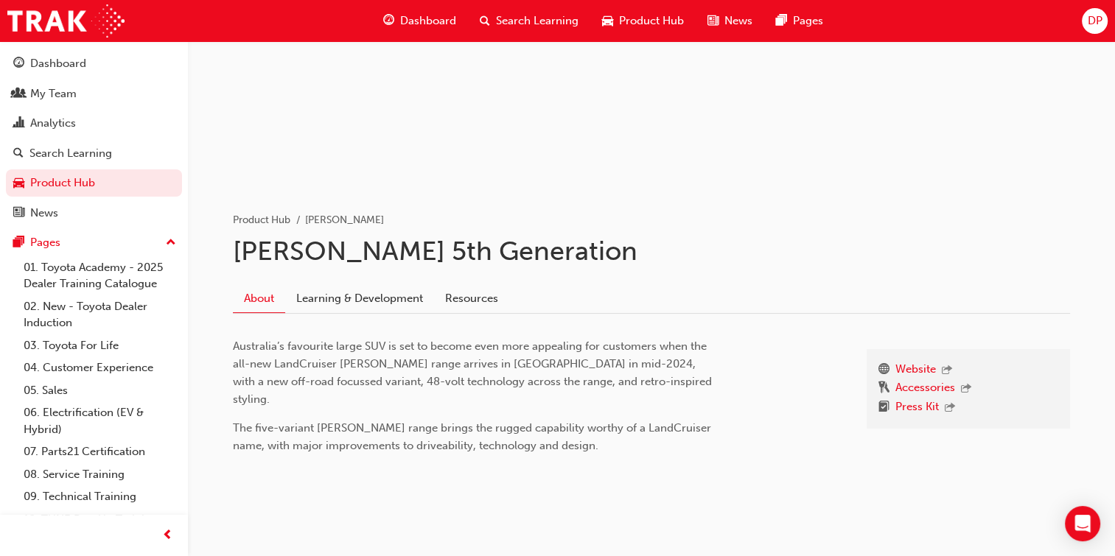
scroll to position [149, 0]
click at [341, 299] on link "Learning & Development" at bounding box center [359, 298] width 149 height 28
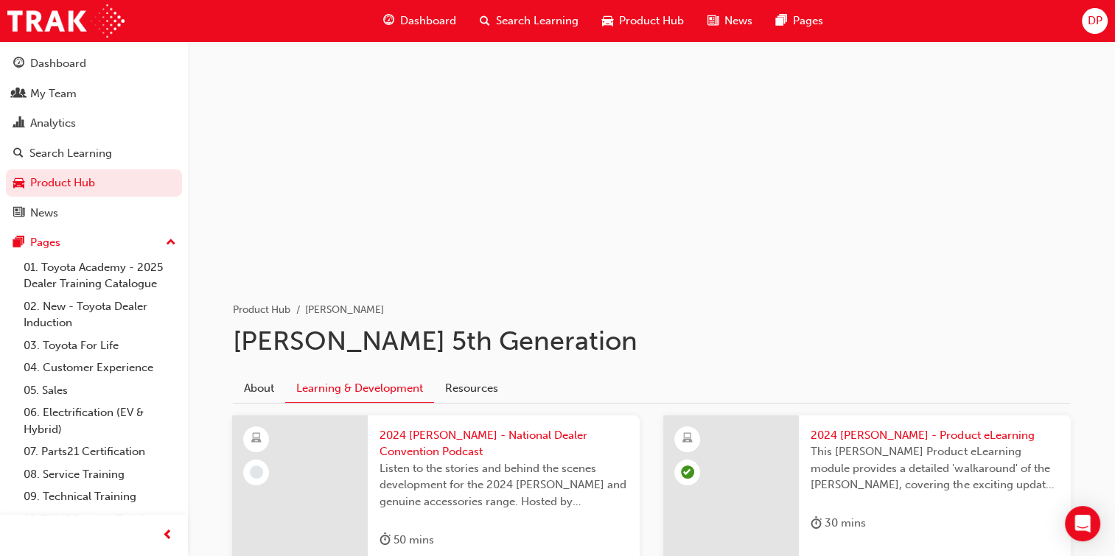
scroll to position [56, 0]
click at [504, 25] on span "Search Learning" at bounding box center [537, 21] width 83 height 17
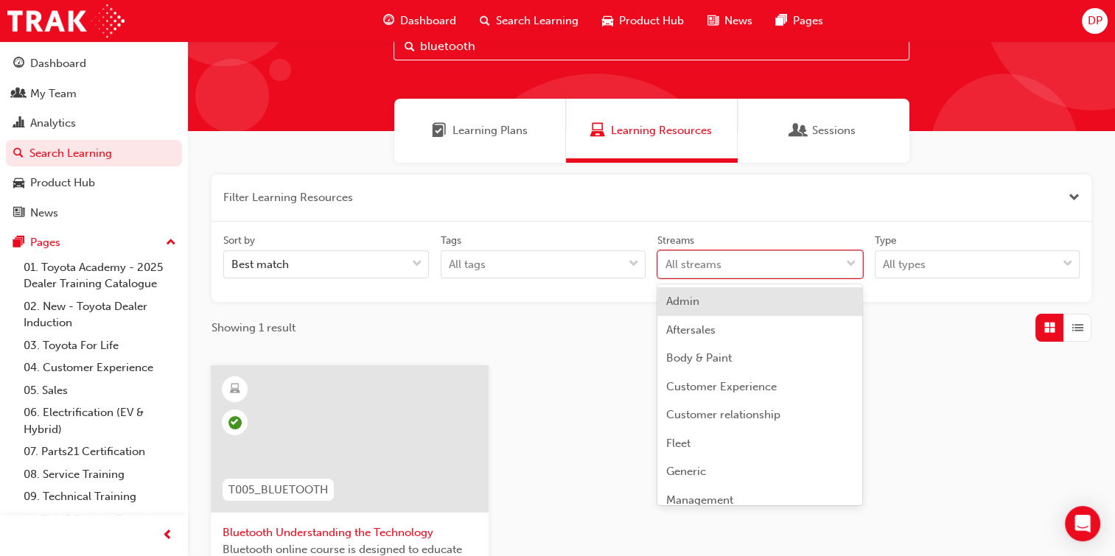
click at [856, 264] on div at bounding box center [851, 264] width 22 height 27
click at [667, 264] on input "Streams option Admin focused, 1 of 23. 23 results available. Use Up and Down to…" at bounding box center [665, 264] width 1 height 13
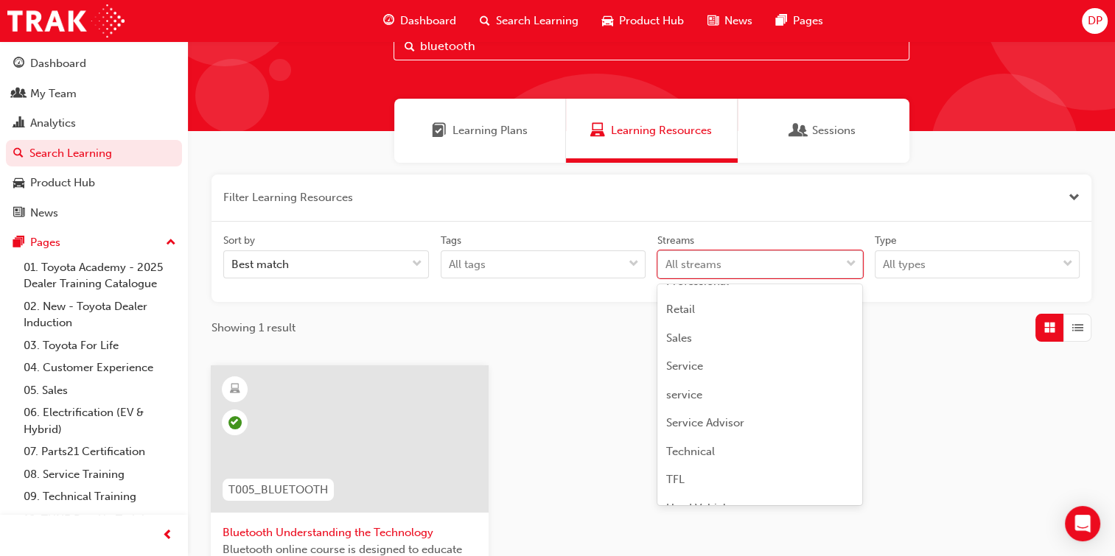
scroll to position [405, 0]
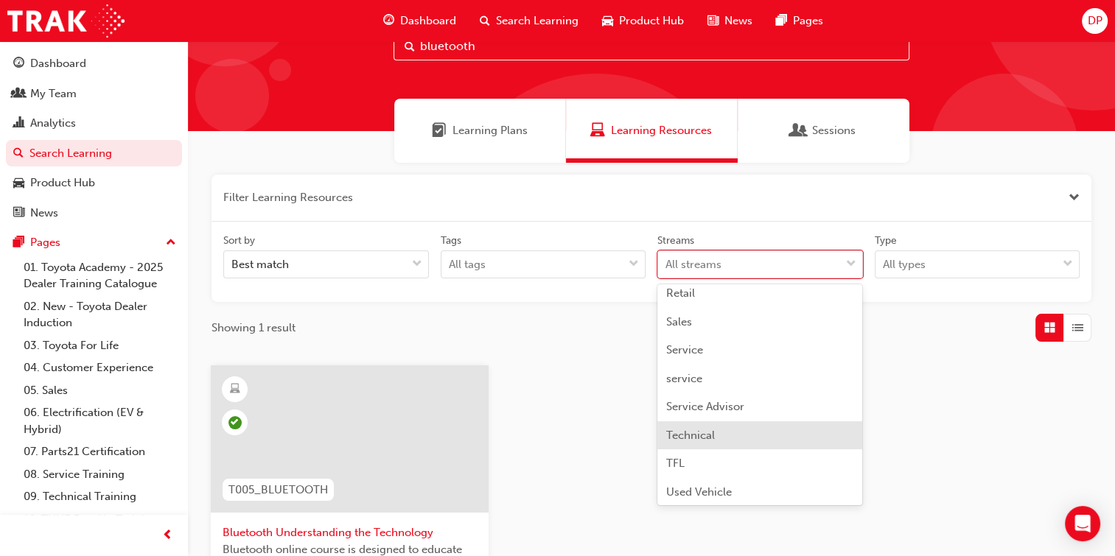
click at [718, 435] on div "Technical" at bounding box center [759, 435] width 205 height 29
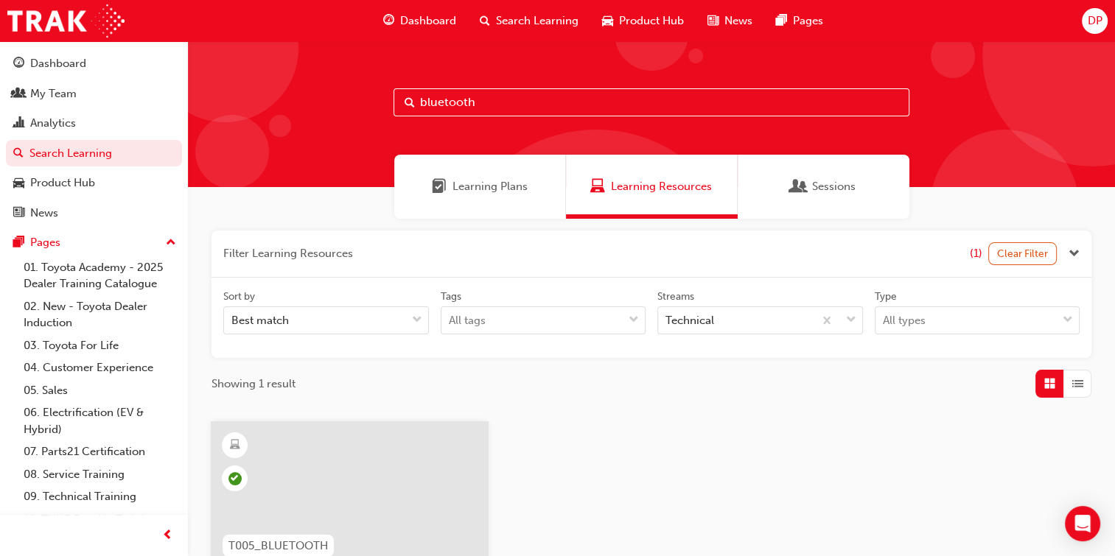
drag, startPoint x: 488, startPoint y: 101, endPoint x: 379, endPoint y: 102, distance: 109.0
click at [379, 102] on div "bluetooth" at bounding box center [651, 114] width 927 height 146
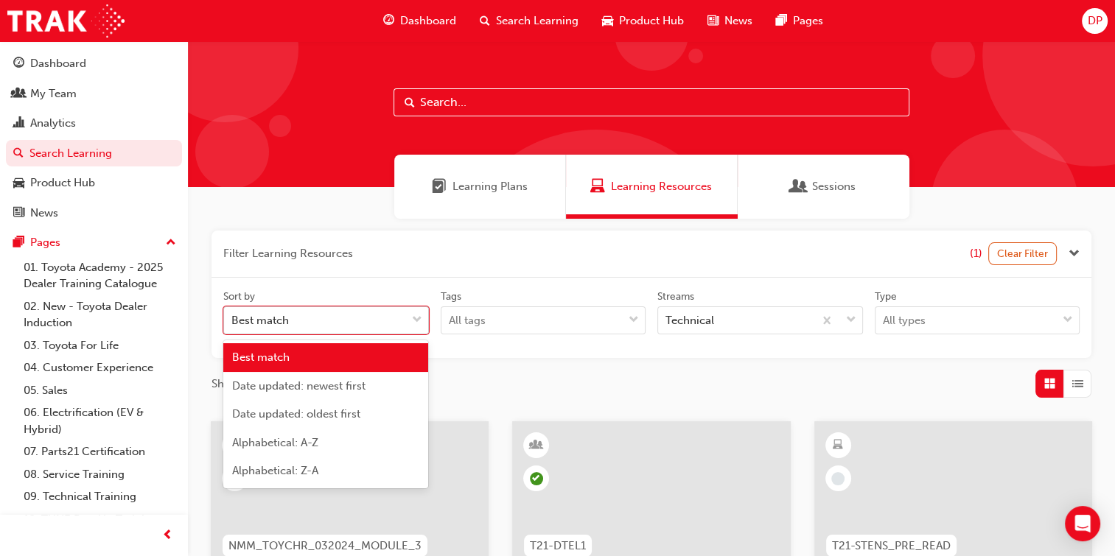
click at [424, 323] on div at bounding box center [417, 320] width 22 height 27
click at [233, 323] on input "Sort by option Best match focused, 1 of 5. 5 results available. Use Up and Down…" at bounding box center [231, 320] width 1 height 13
click at [386, 385] on div "Date updated: newest first" at bounding box center [325, 386] width 205 height 29
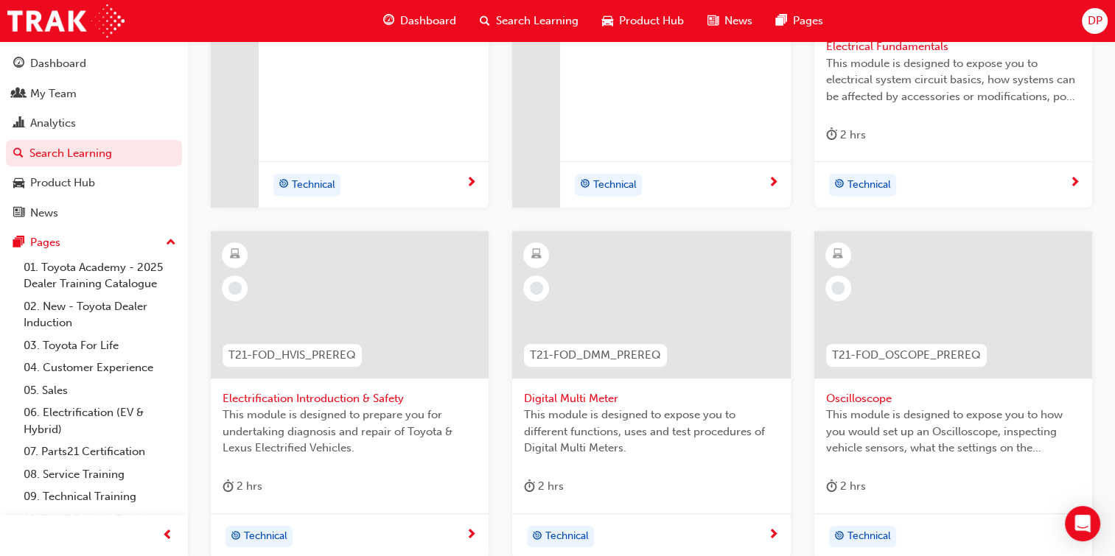
scroll to position [650, 0]
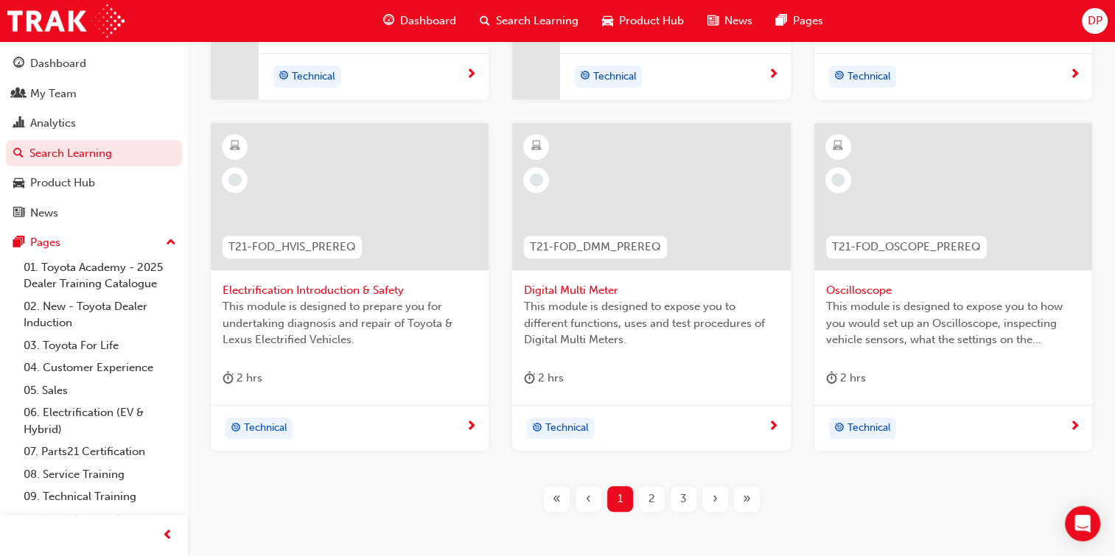
click at [943, 328] on span "This module is designed to expose you to how you would set up an Oscilloscope, …" at bounding box center [953, 323] width 254 height 50
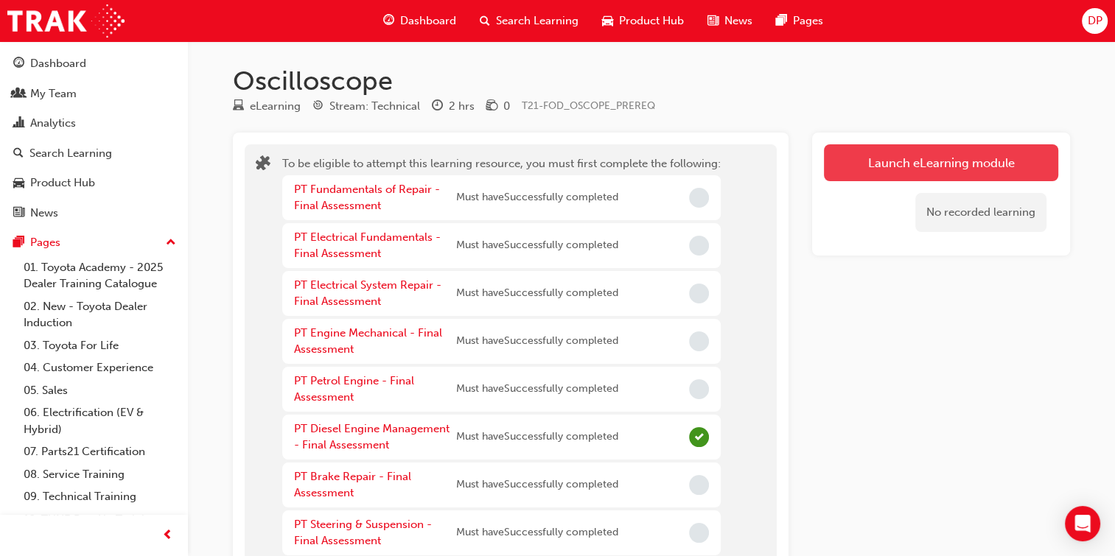
click at [1017, 156] on button "Launch eLearning module" at bounding box center [941, 162] width 234 height 37
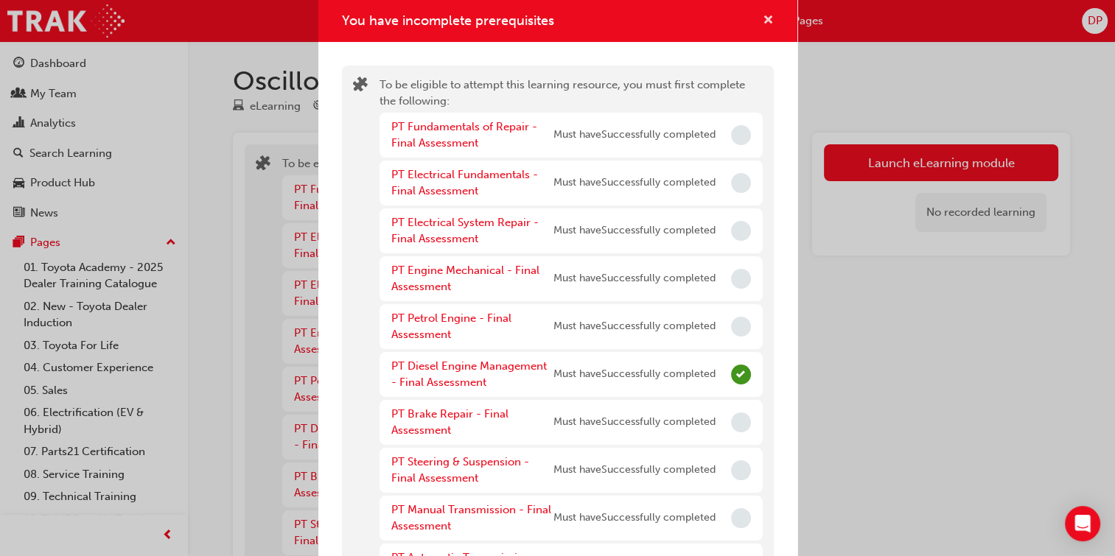
click at [762, 15] on span "cross-icon" at bounding box center [767, 21] width 11 height 13
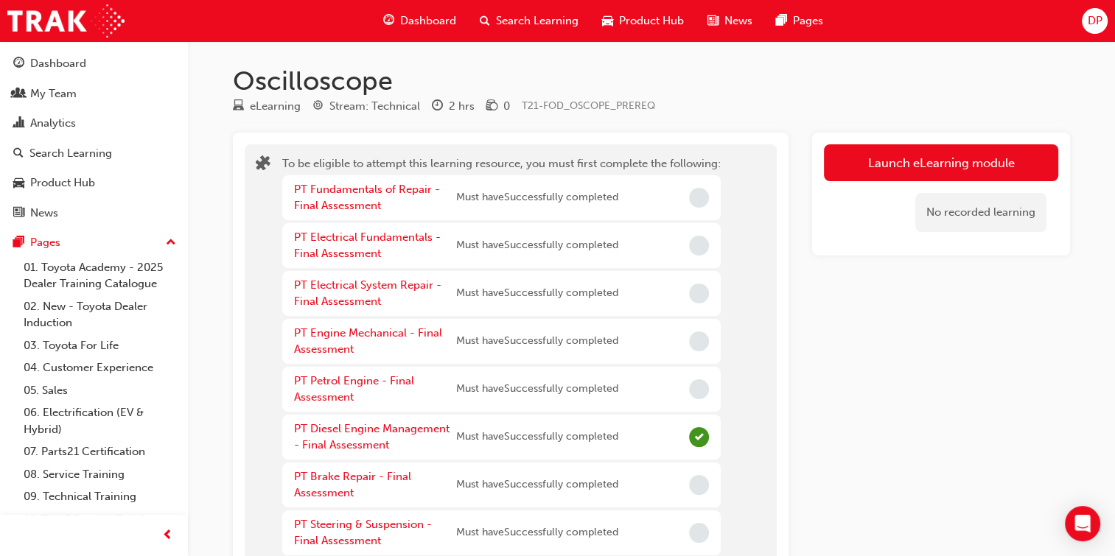
click at [513, 16] on span "Search Learning" at bounding box center [537, 21] width 83 height 17
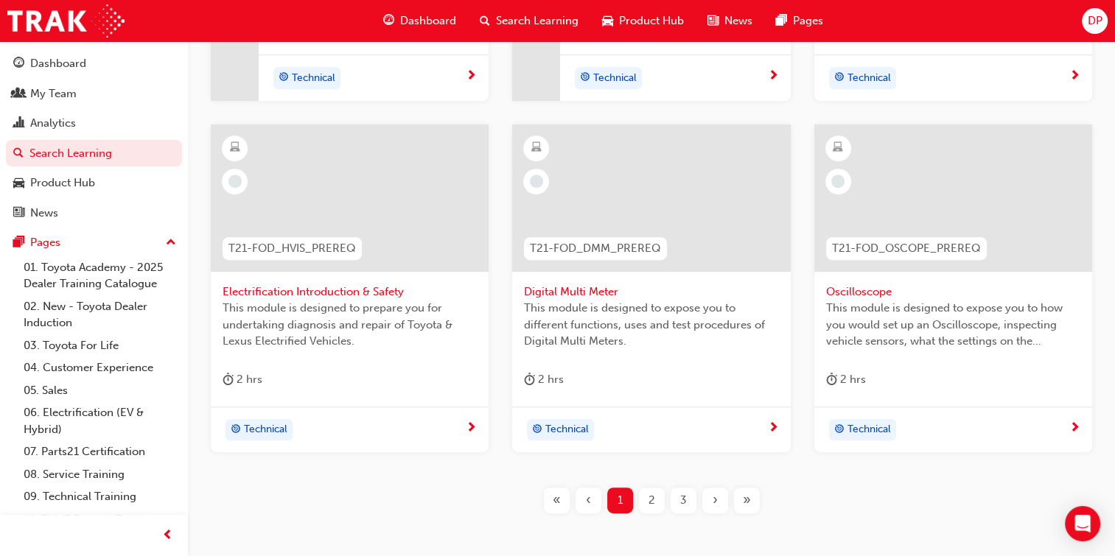
scroll to position [653, 0]
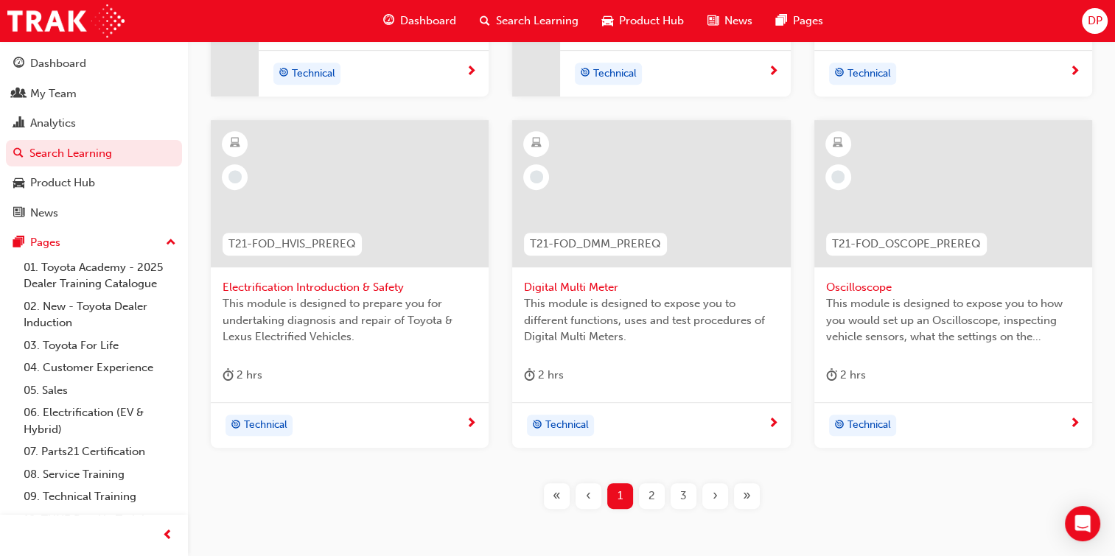
click at [642, 502] on div "2" at bounding box center [652, 496] width 26 height 26
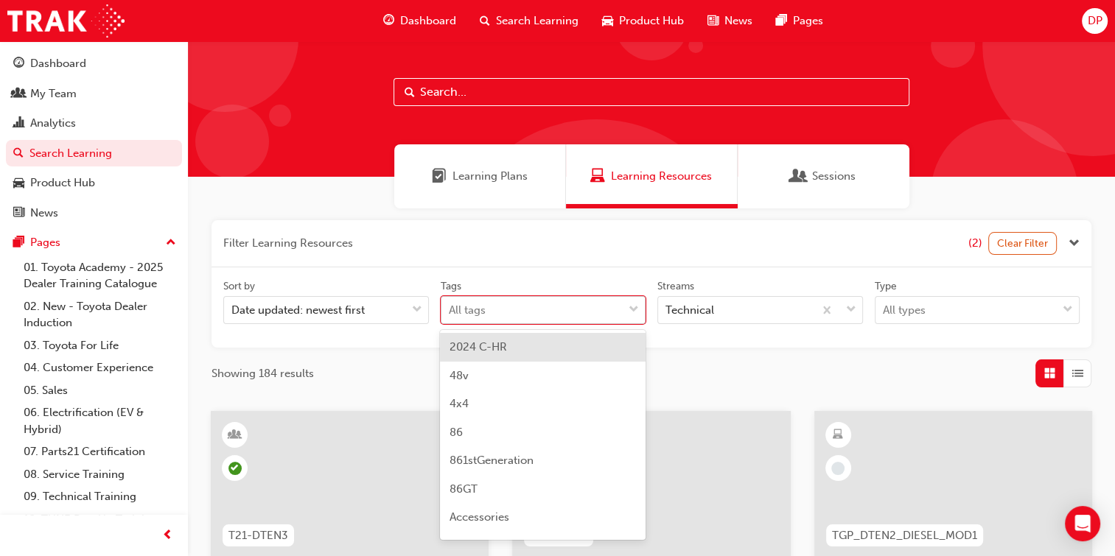
click at [634, 320] on div "tagOptions" at bounding box center [633, 310] width 22 height 27
click at [450, 316] on input "Tags option 2024 C-HR focused, 1 of 190. 190 results available. Use Up and Down…" at bounding box center [449, 310] width 1 height 13
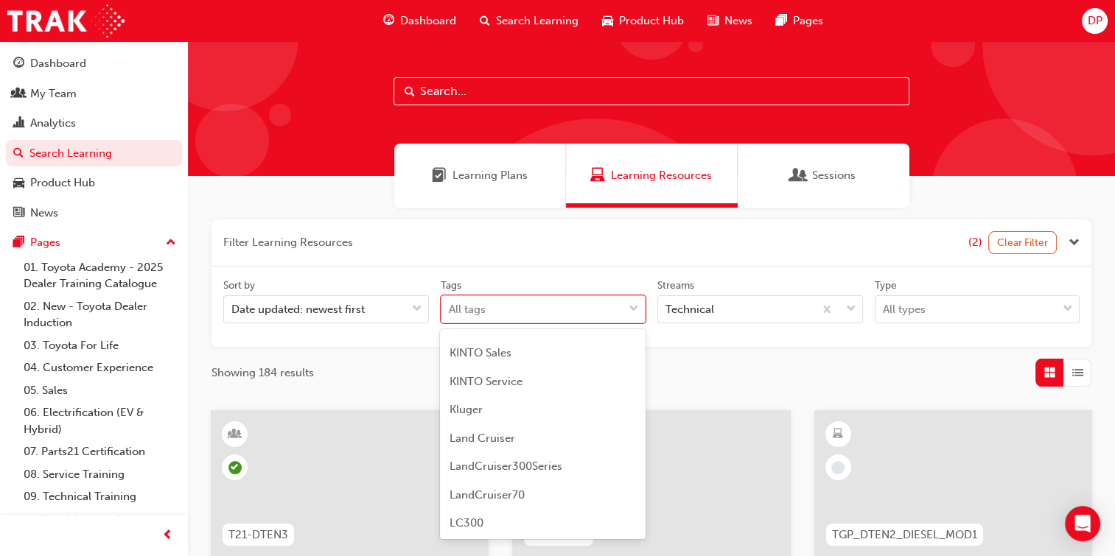
scroll to position [2545, 0]
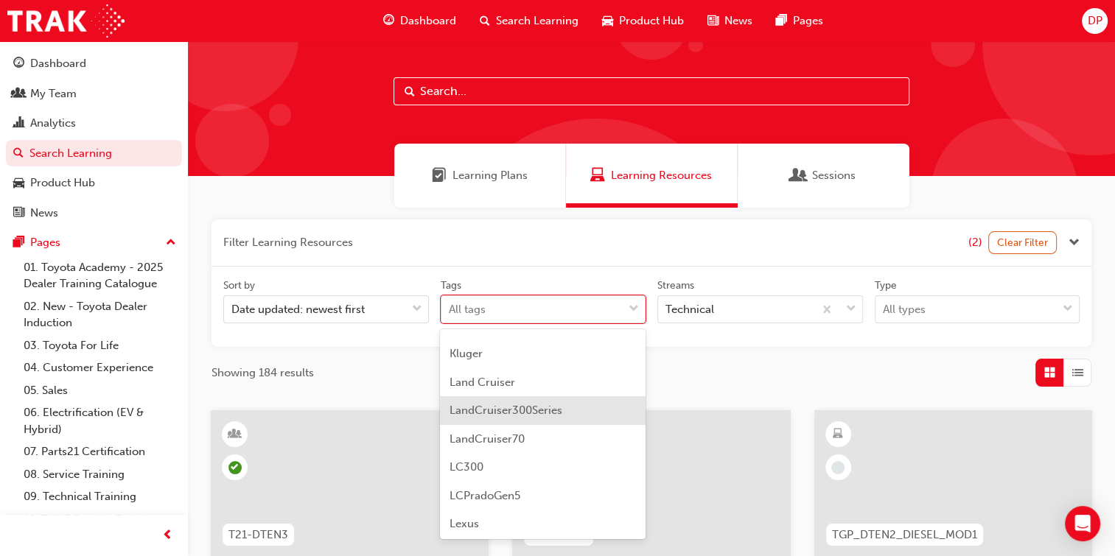
click at [559, 413] on span "LandCruiser300Series" at bounding box center [505, 410] width 113 height 13
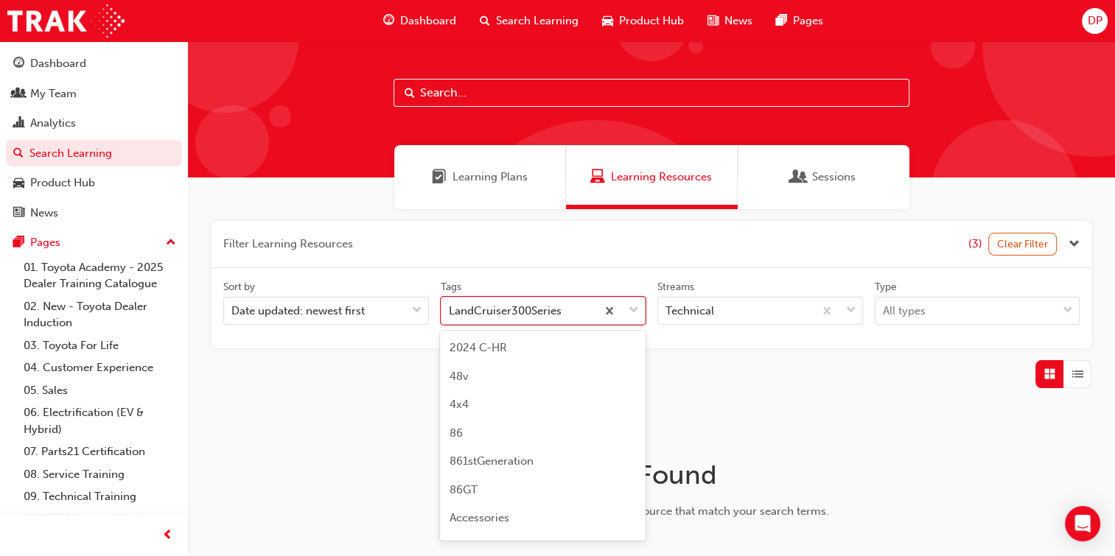
scroll to position [2430, 0]
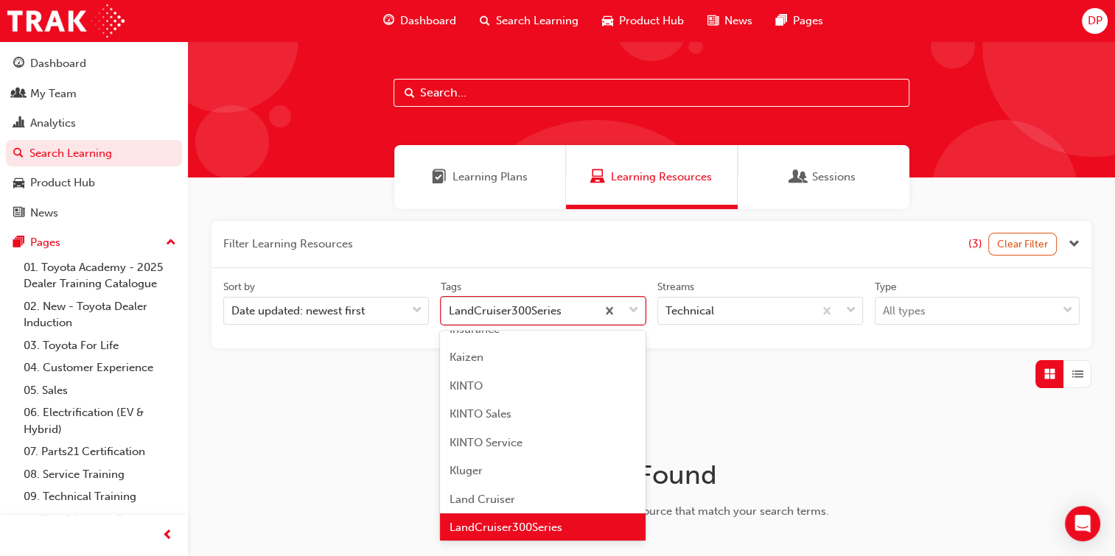
click at [636, 323] on div "tagOptions" at bounding box center [620, 311] width 49 height 27
click at [450, 317] on input "Tags option LandCruiser300Series focused, 93 of 190. 190 results available. Use…" at bounding box center [449, 310] width 1 height 13
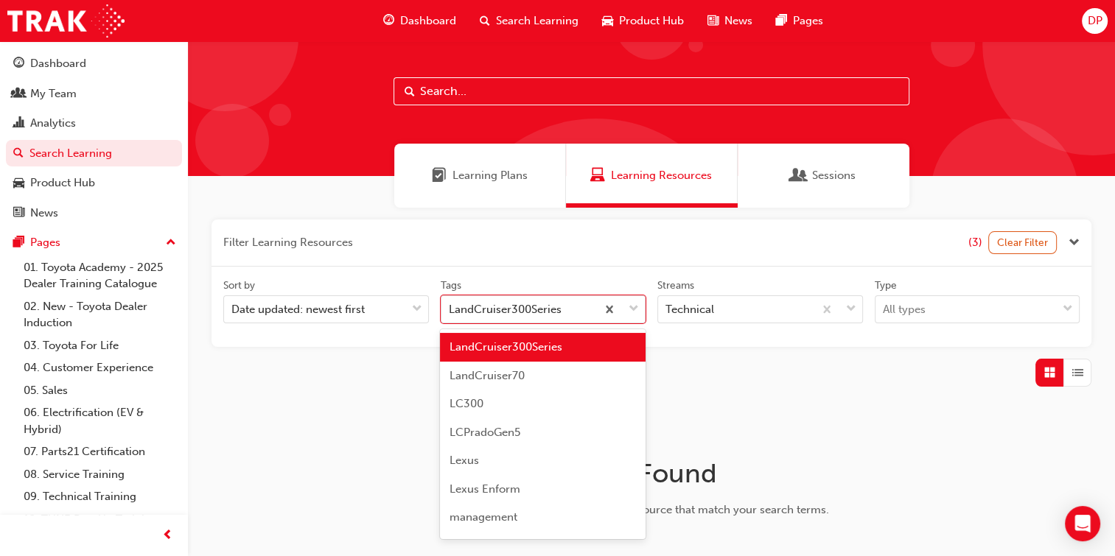
scroll to position [2613, 0]
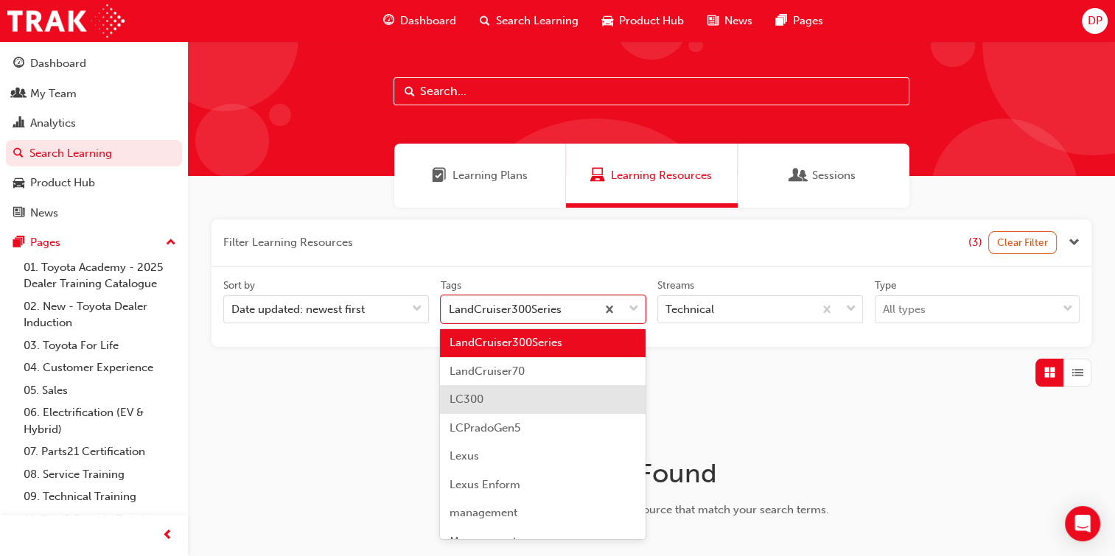
click at [511, 403] on div "LC300" at bounding box center [542, 399] width 205 height 29
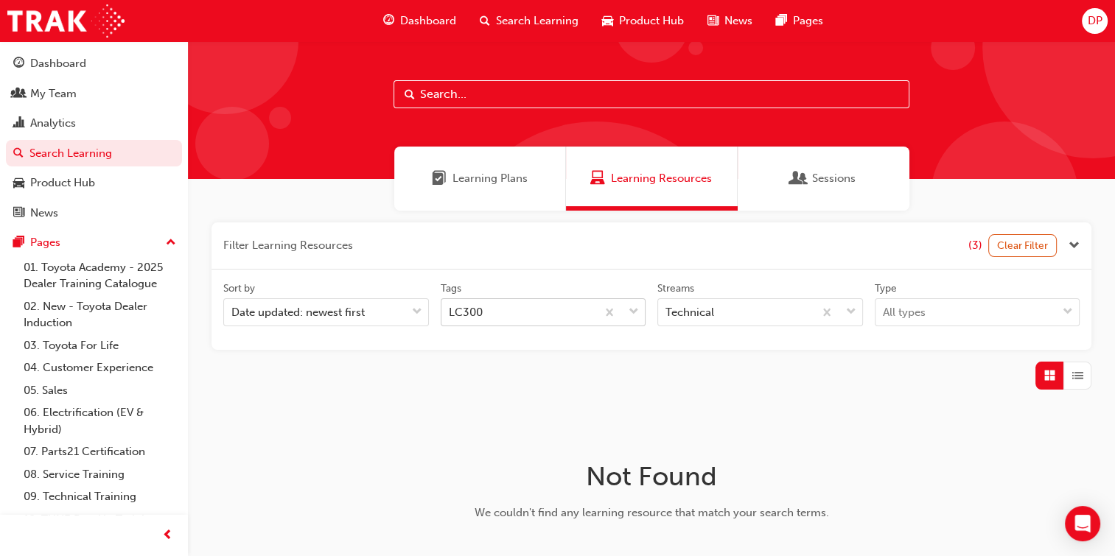
click at [641, 320] on div "tagOptions" at bounding box center [620, 312] width 49 height 27
click at [450, 318] on input "Tags LC300" at bounding box center [449, 312] width 1 height 13
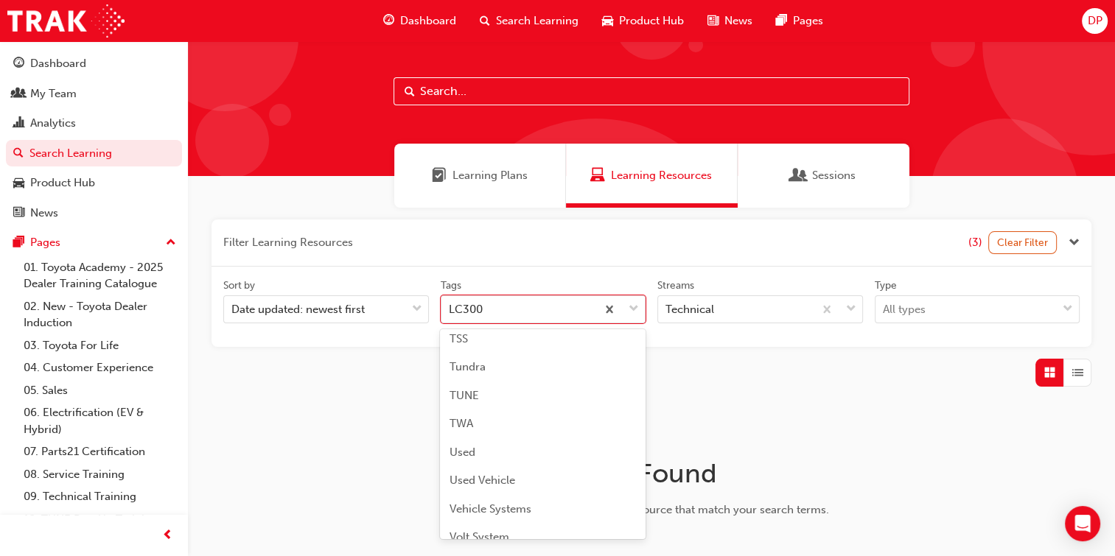
scroll to position [4953, 0]
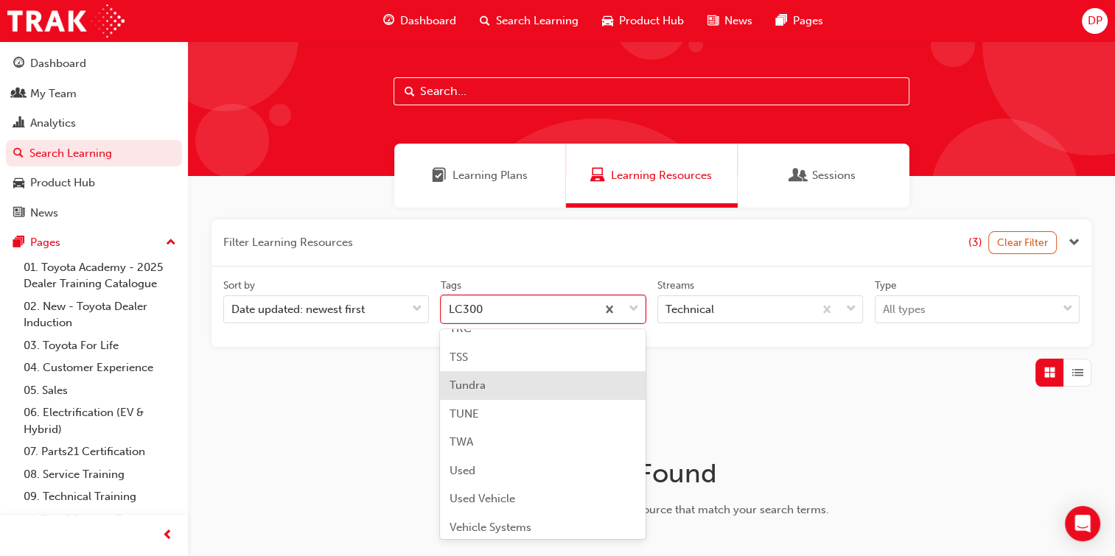
click at [557, 386] on div "Tundra" at bounding box center [542, 385] width 205 height 29
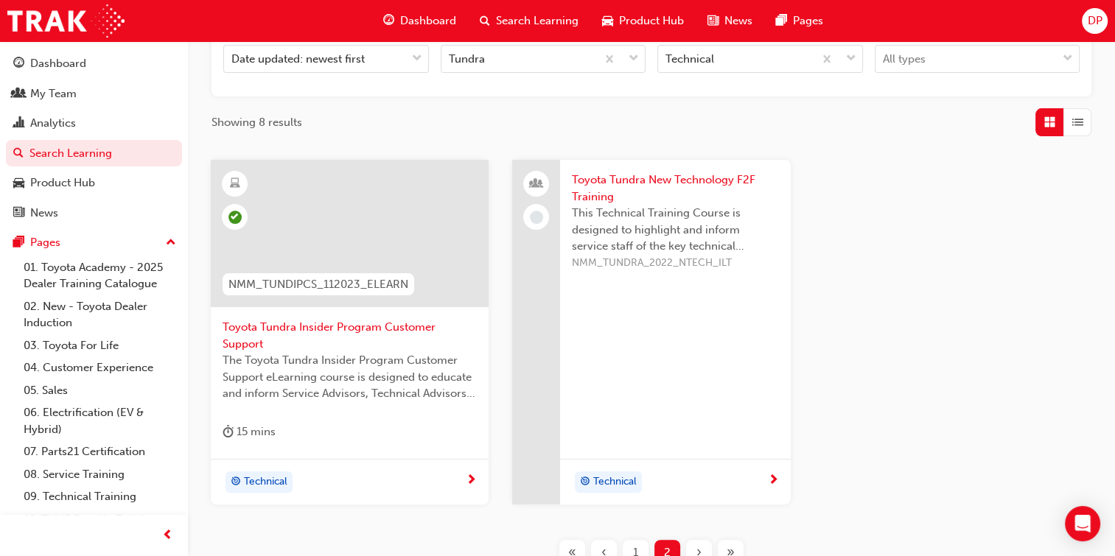
scroll to position [390, 0]
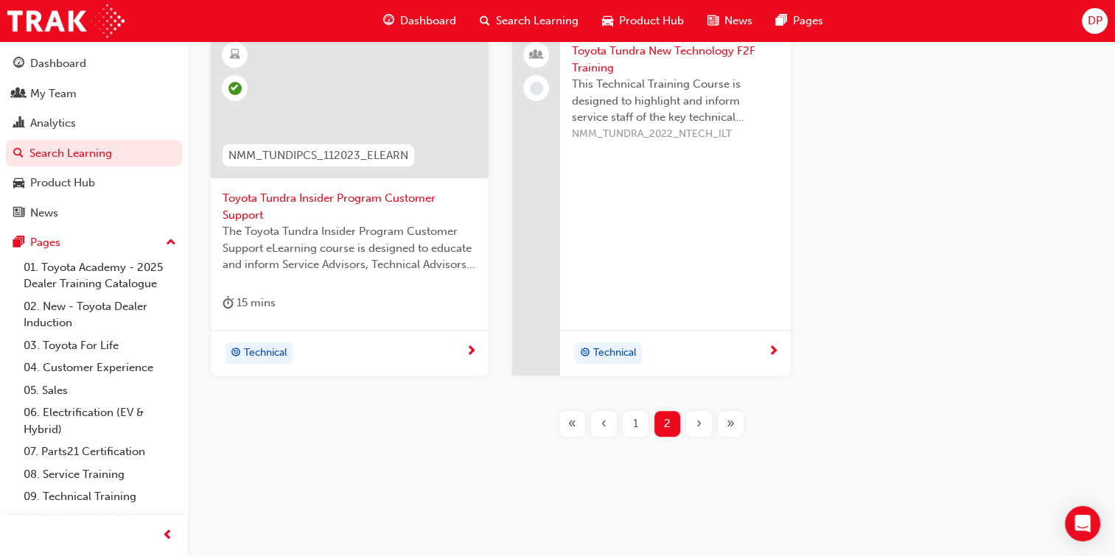
click at [638, 422] on div "1" at bounding box center [635, 424] width 26 height 26
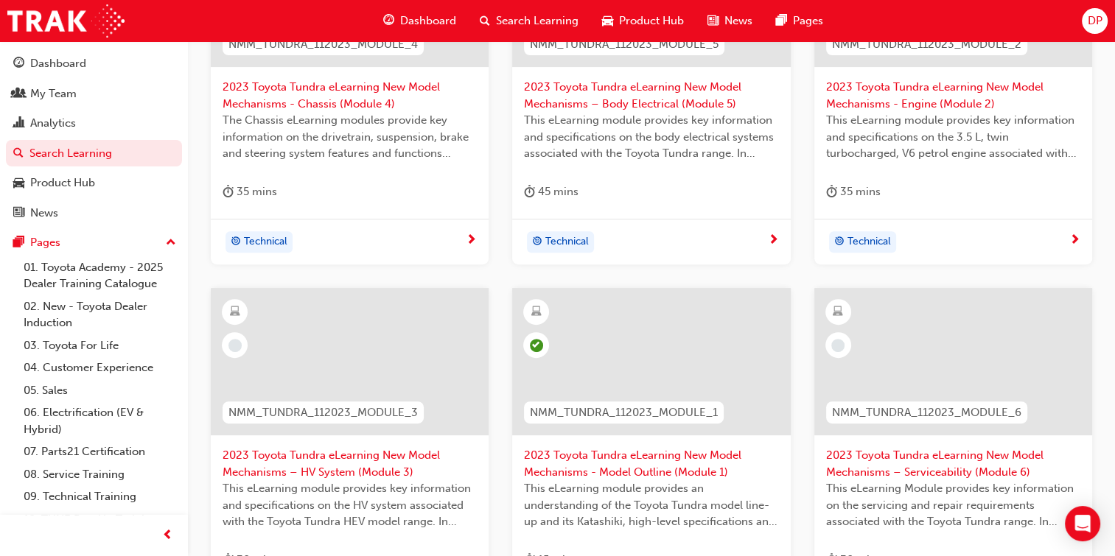
scroll to position [530, 0]
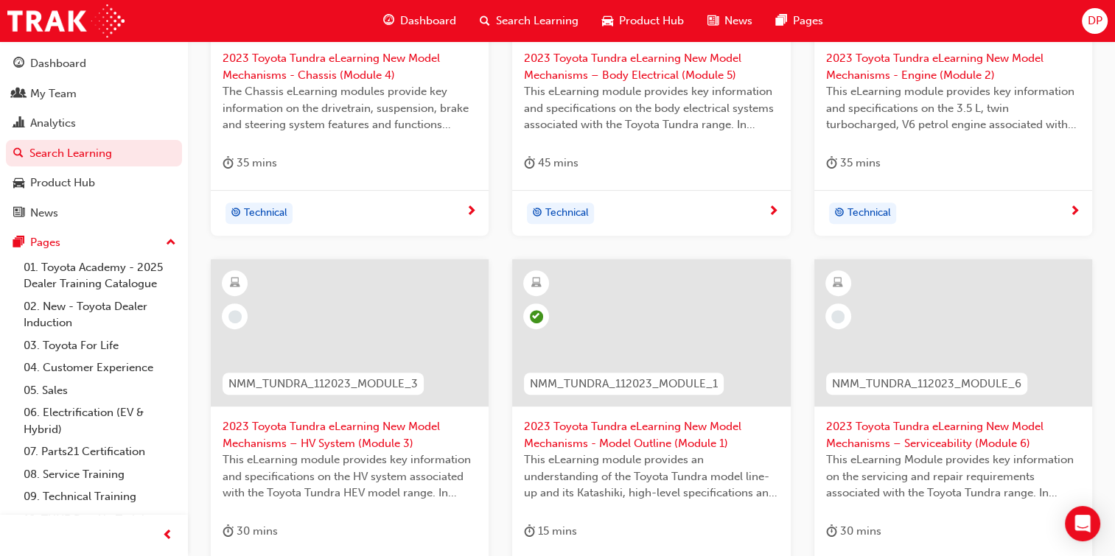
click at [325, 436] on span "2023 Toyota Tundra eLearning New Model Mechanisms – HV System (Module 3)" at bounding box center [349, 434] width 254 height 33
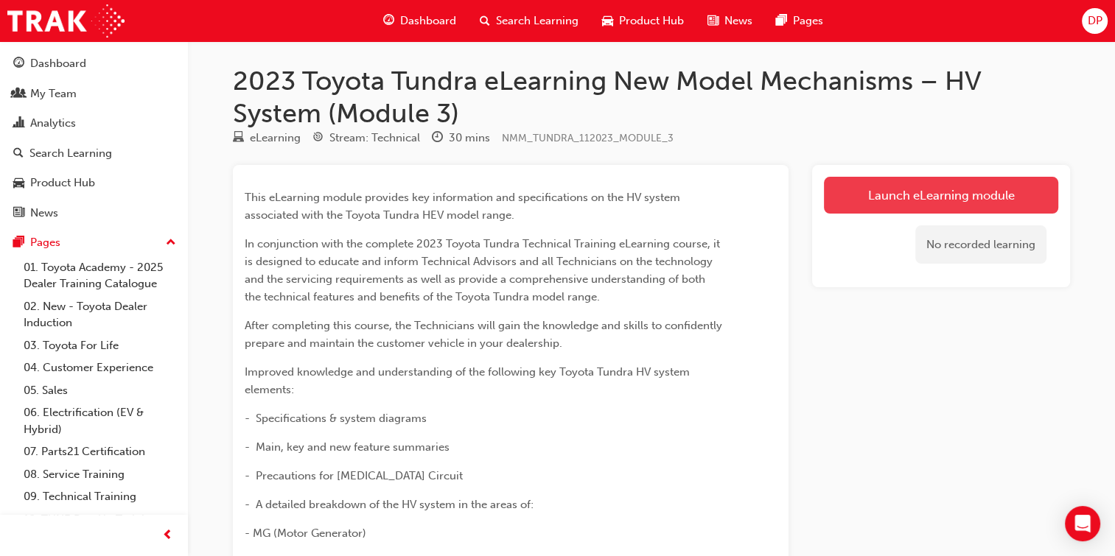
click at [958, 193] on link "Launch eLearning module" at bounding box center [941, 195] width 234 height 37
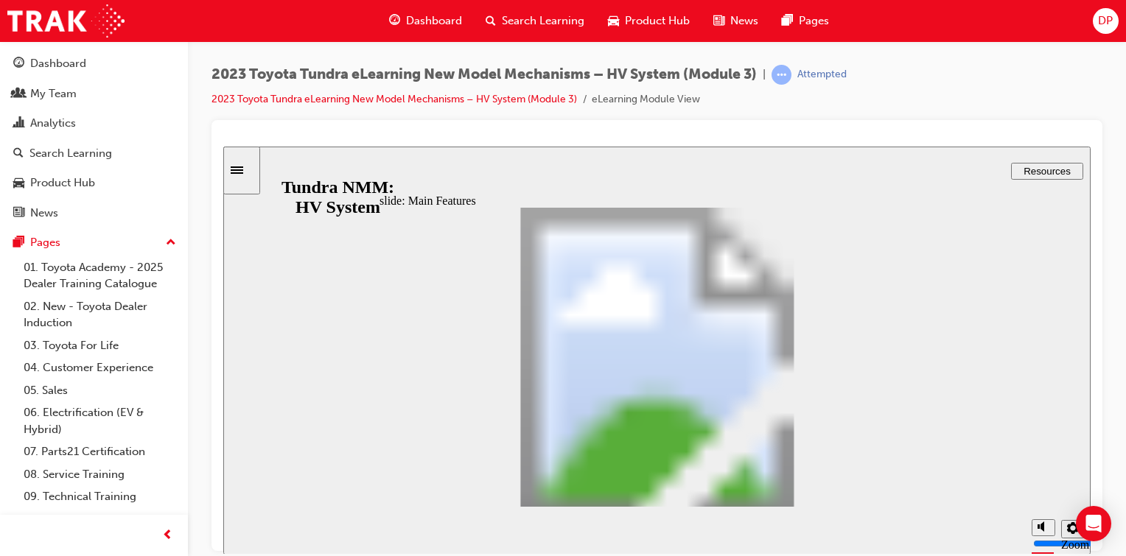
scroll to position [218, 0]
drag, startPoint x: 829, startPoint y: 345, endPoint x: 831, endPoint y: 447, distance: 102.4
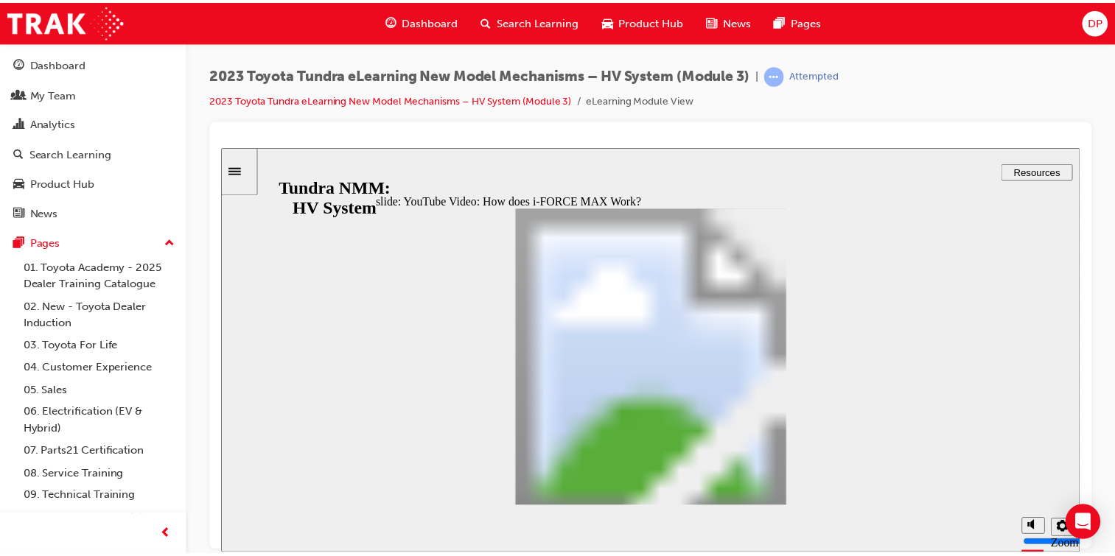
scroll to position [0, 0]
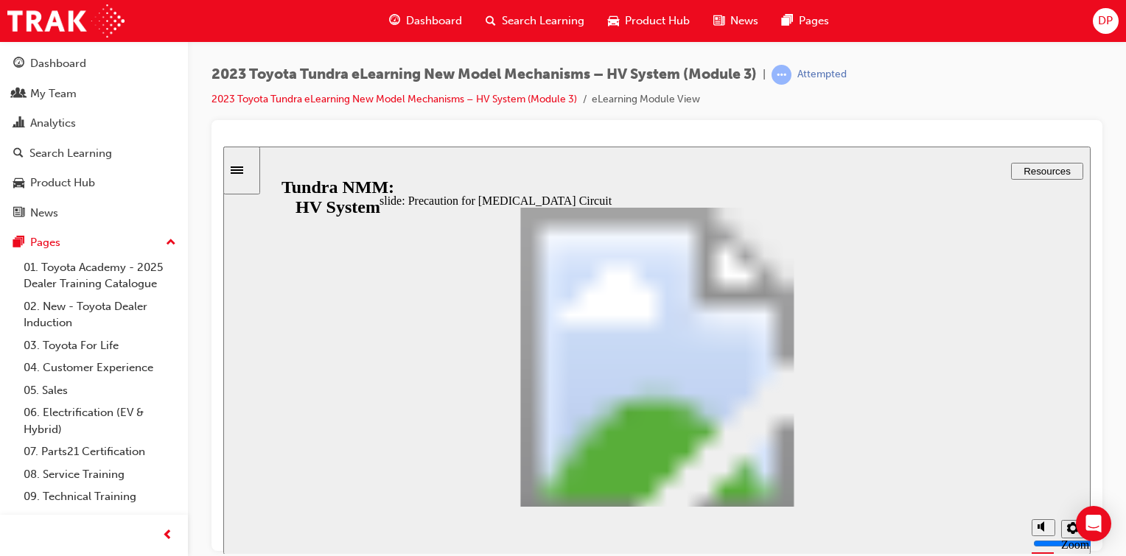
drag, startPoint x: 628, startPoint y: 360, endPoint x: 624, endPoint y: 384, distance: 24.0
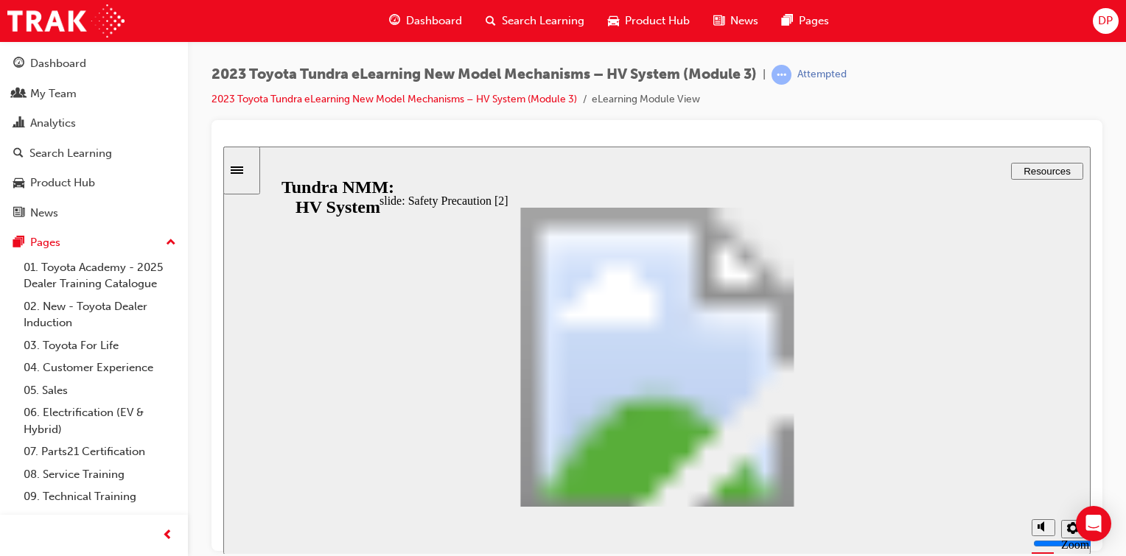
drag, startPoint x: 631, startPoint y: 378, endPoint x: 624, endPoint y: 365, distance: 15.2
type input "3"
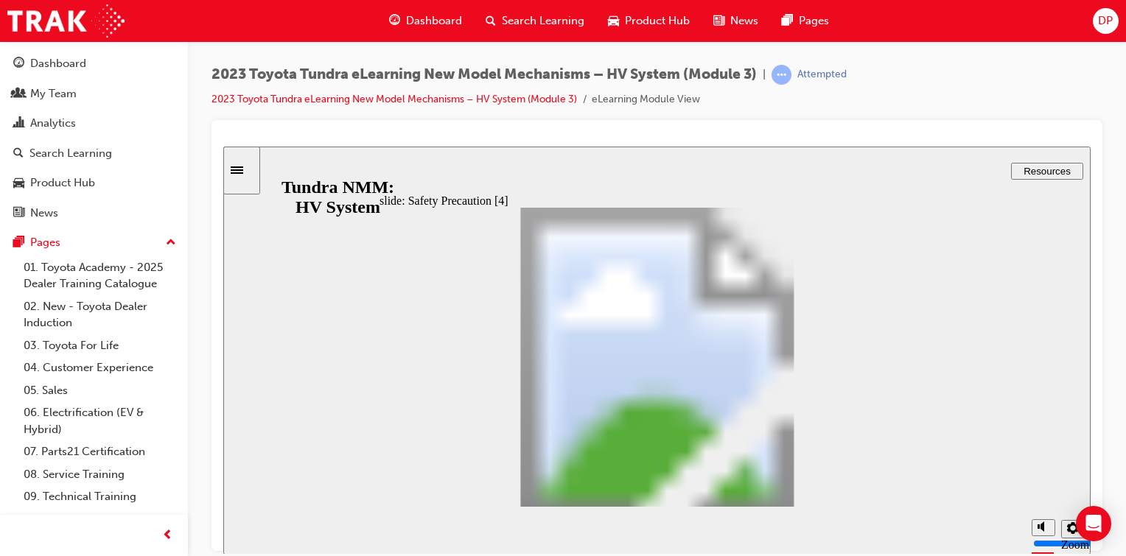
type input "2"
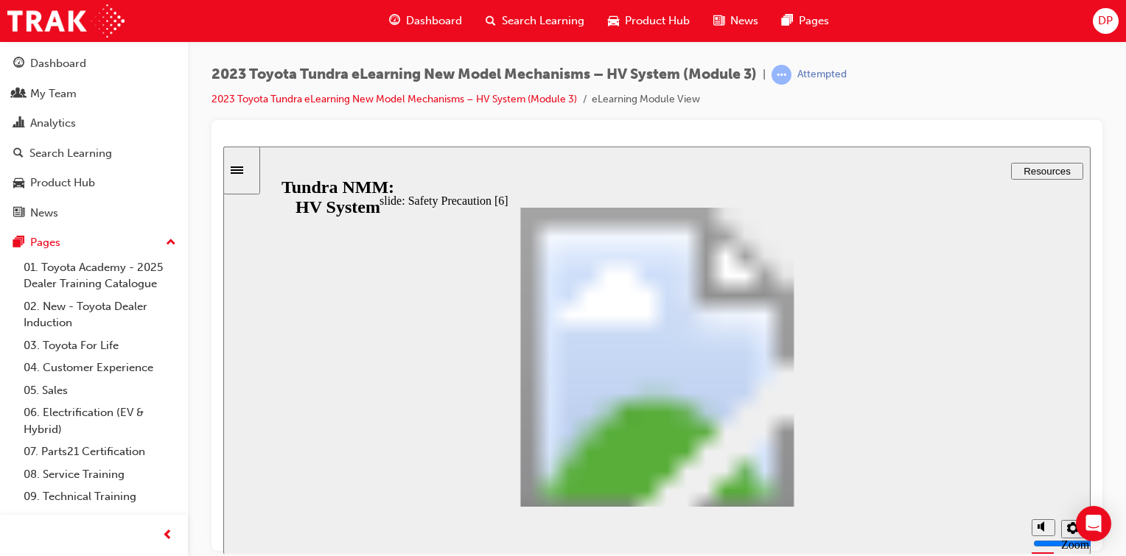
drag, startPoint x: 408, startPoint y: 357, endPoint x: 405, endPoint y: 394, distance: 37.0
type input "3"
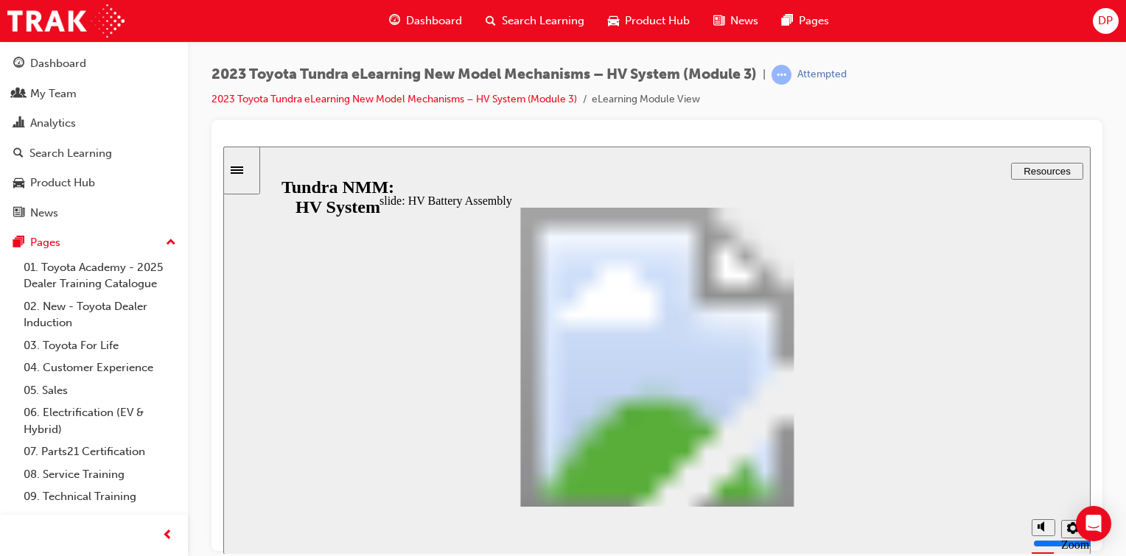
type input "2"
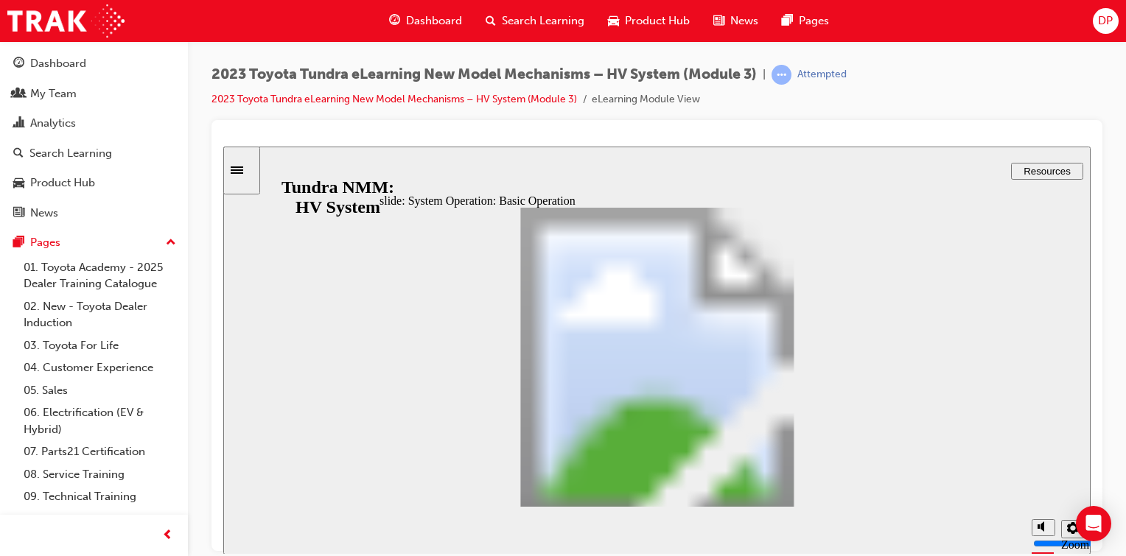
type input "6"
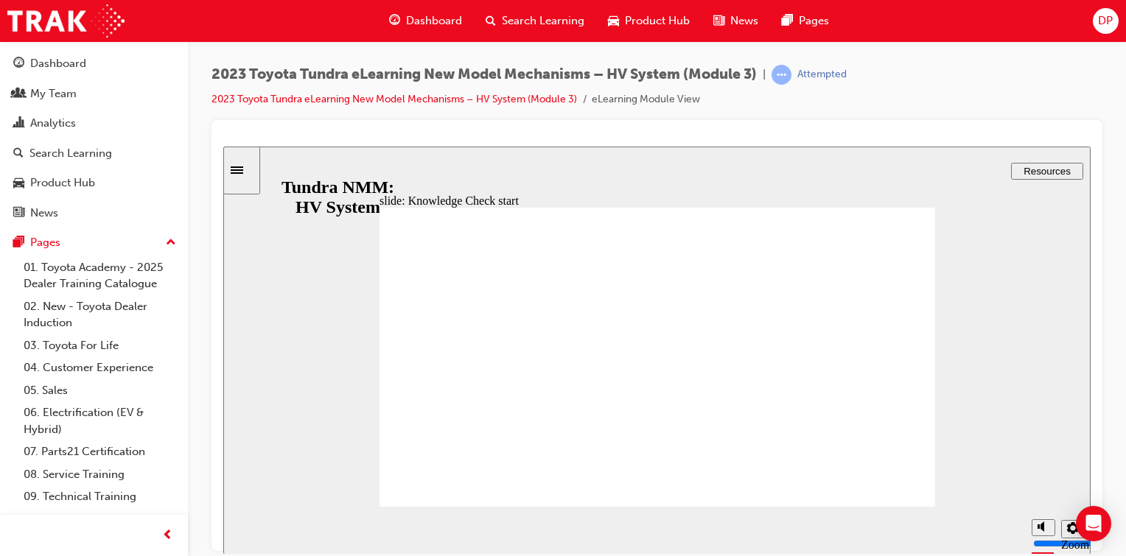
radio input "true"
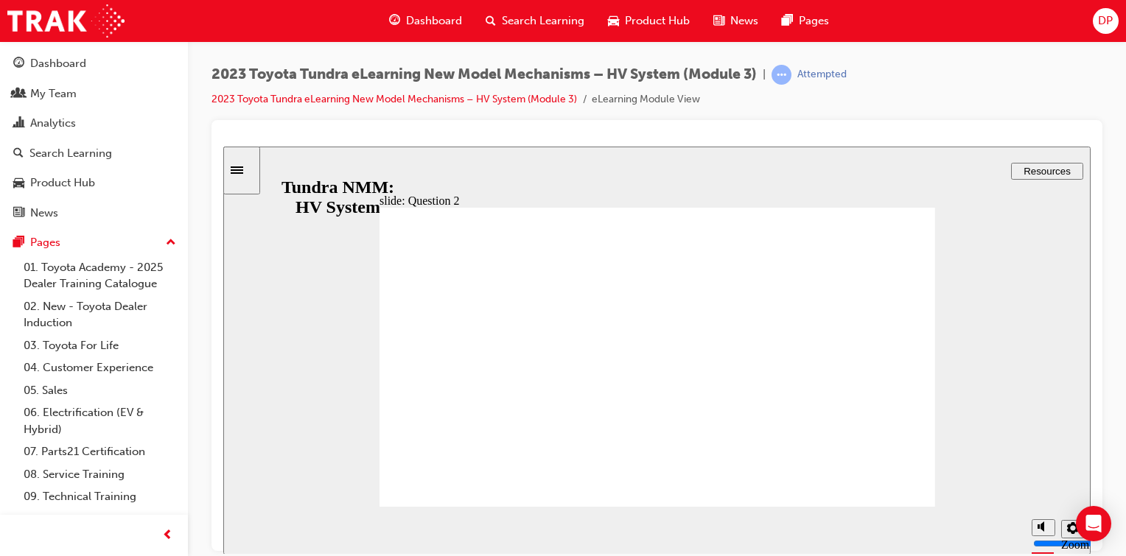
radio input "true"
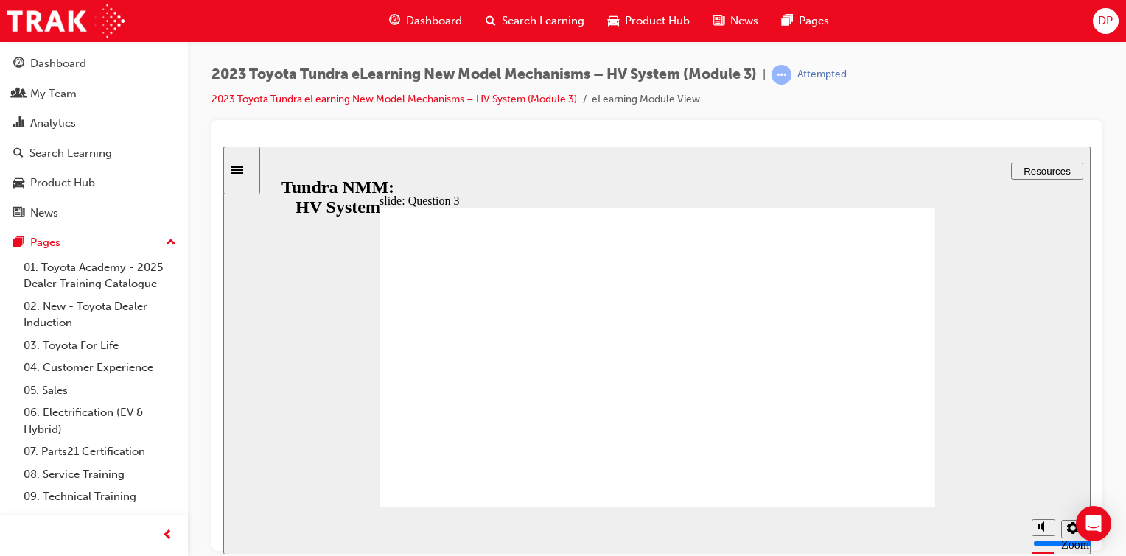
radio input "true"
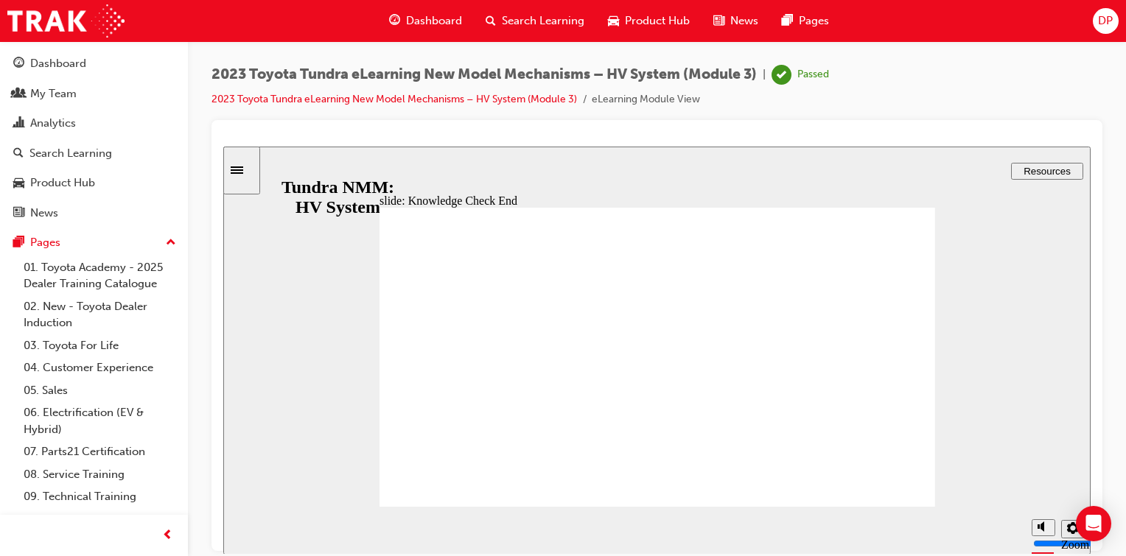
click at [529, 21] on span "Search Learning" at bounding box center [543, 21] width 83 height 17
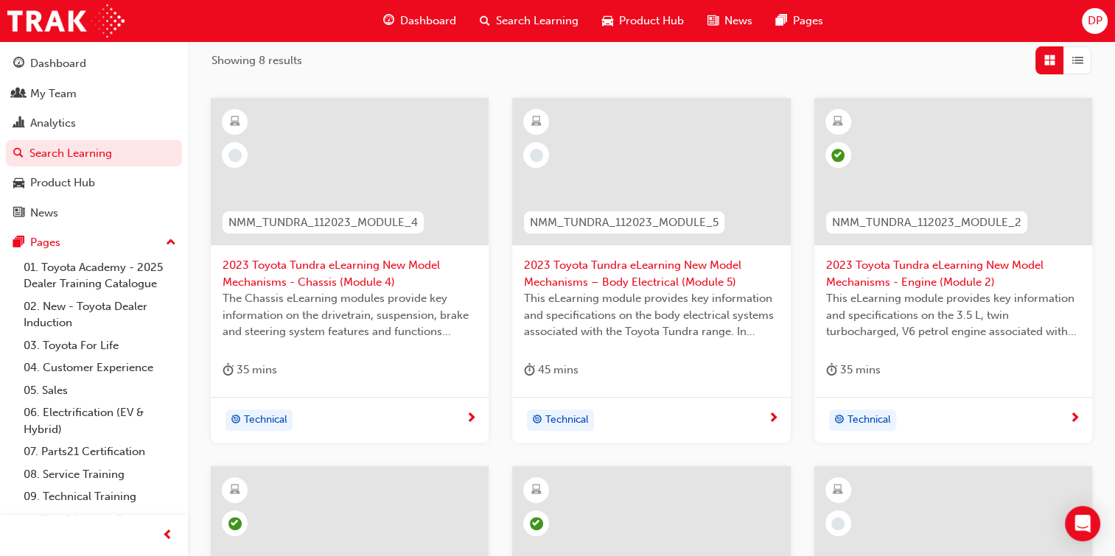
scroll to position [318, 0]
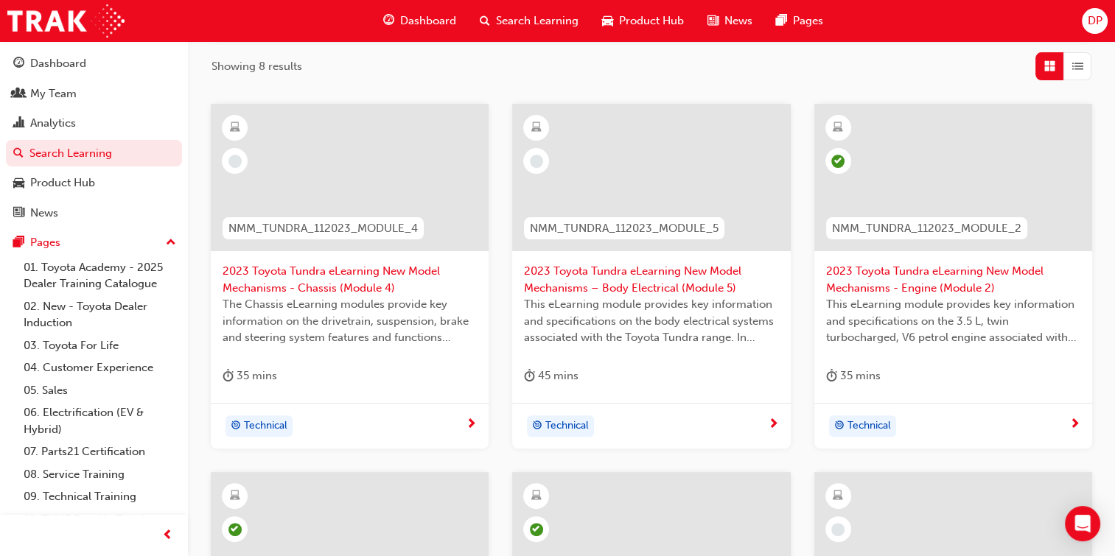
click at [1090, 15] on span "DP" at bounding box center [1094, 21] width 15 height 17
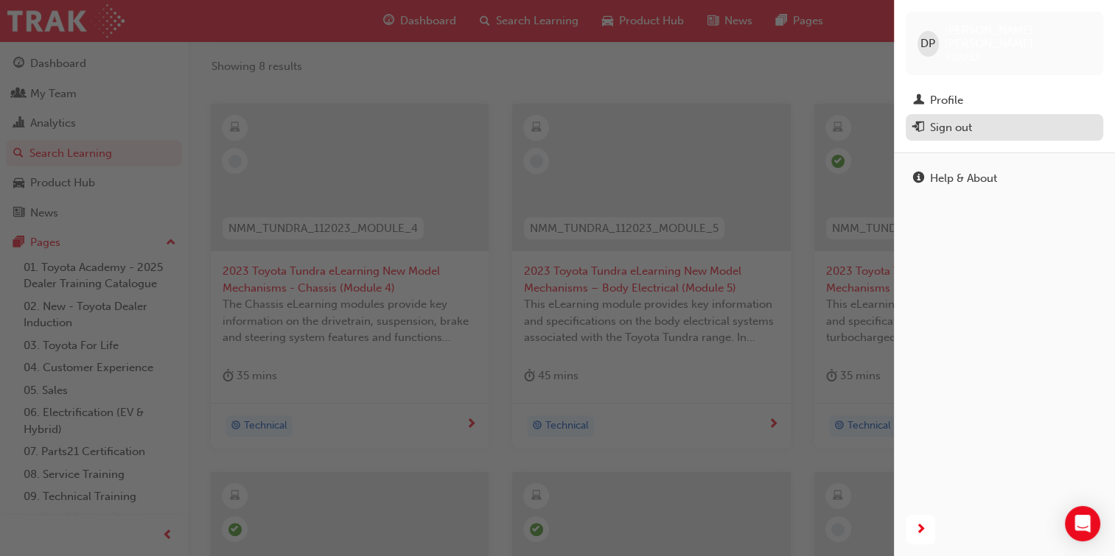
click at [963, 119] on div "Sign out" at bounding box center [951, 127] width 42 height 17
